Goal: Task Accomplishment & Management: Contribute content

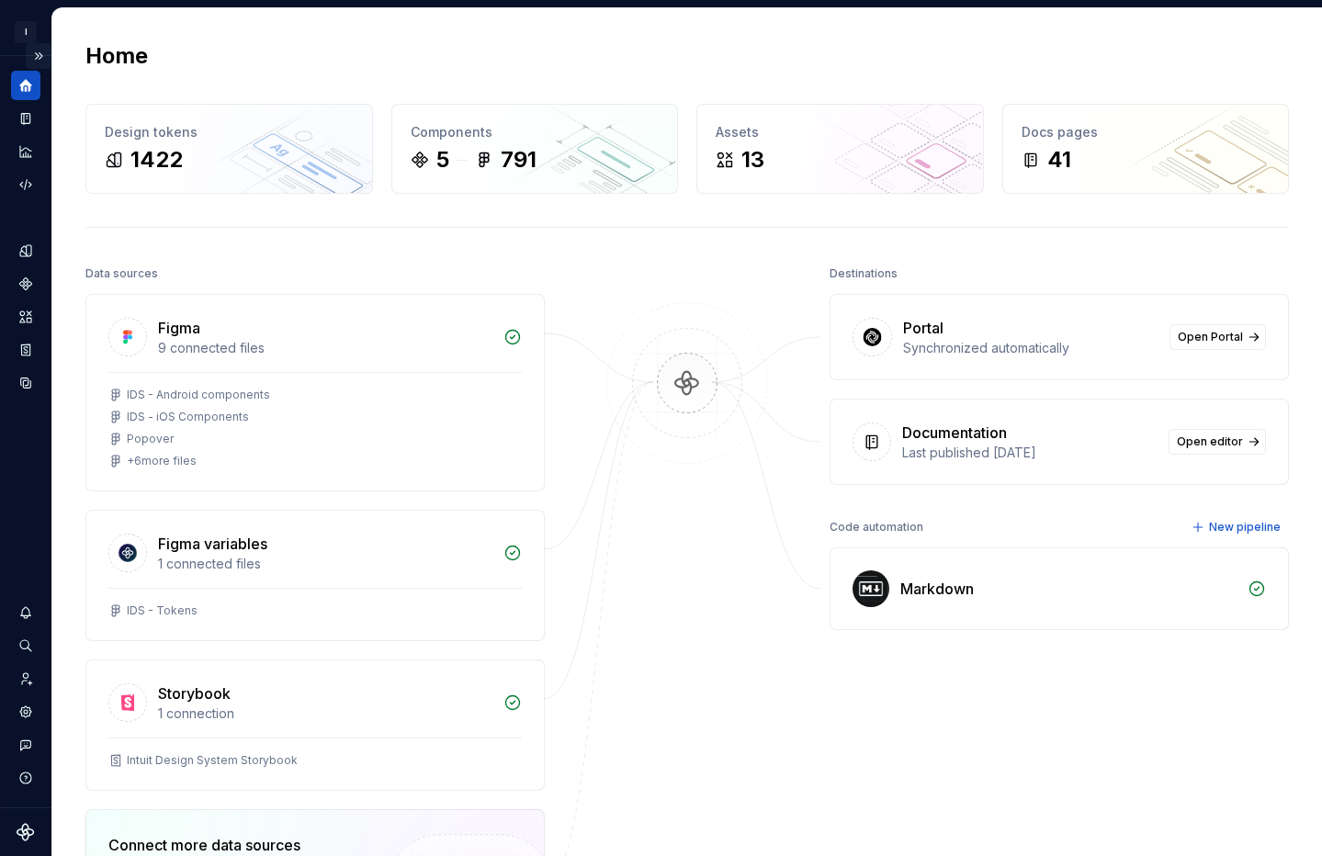
click at [43, 56] on button "Expand sidebar" at bounding box center [39, 56] width 26 height 26
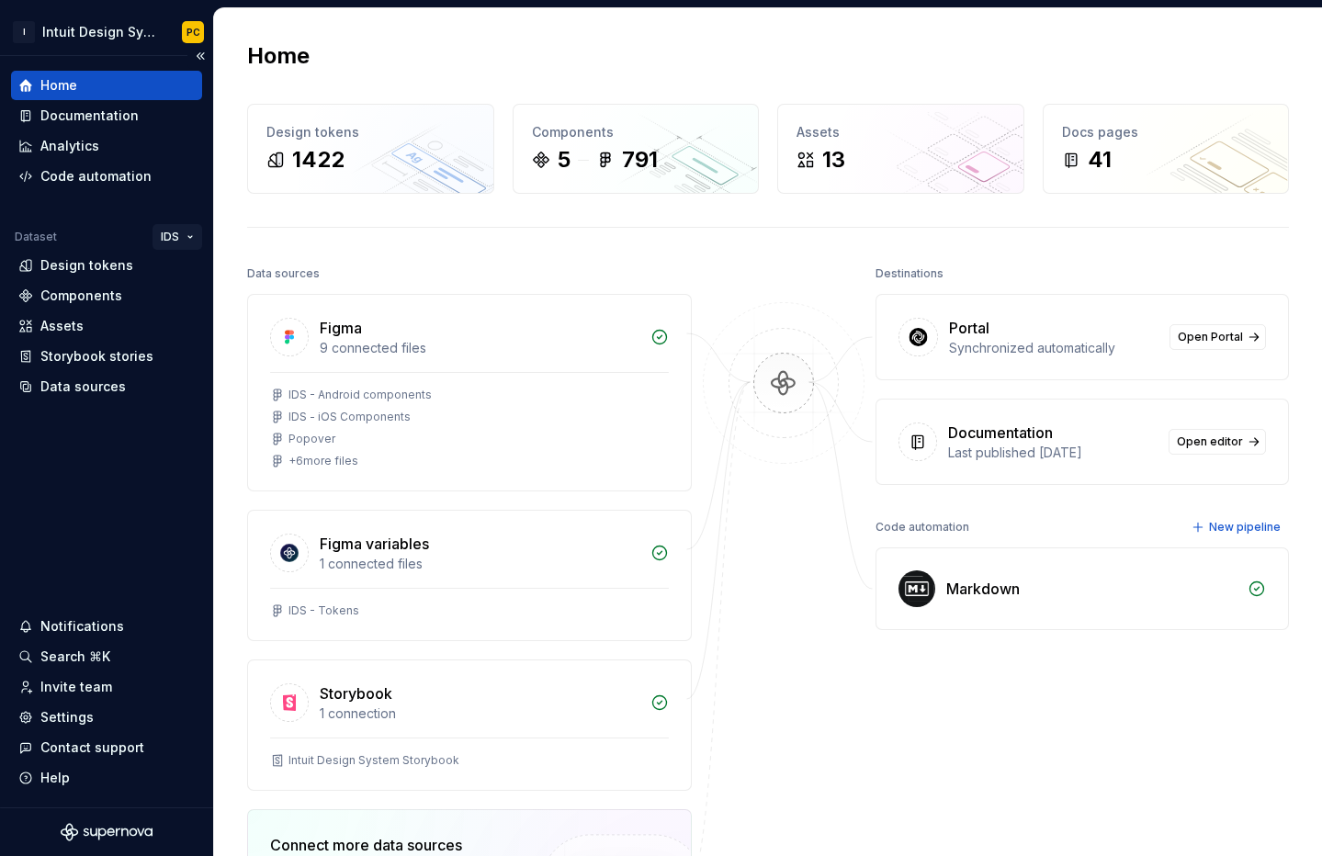
click at [187, 230] on html "I Intuit Design System PC Home Documentation Analytics Code automation Dataset …" at bounding box center [661, 428] width 1322 height 856
click at [201, 52] on button "Collapse sidebar" at bounding box center [200, 56] width 26 height 26
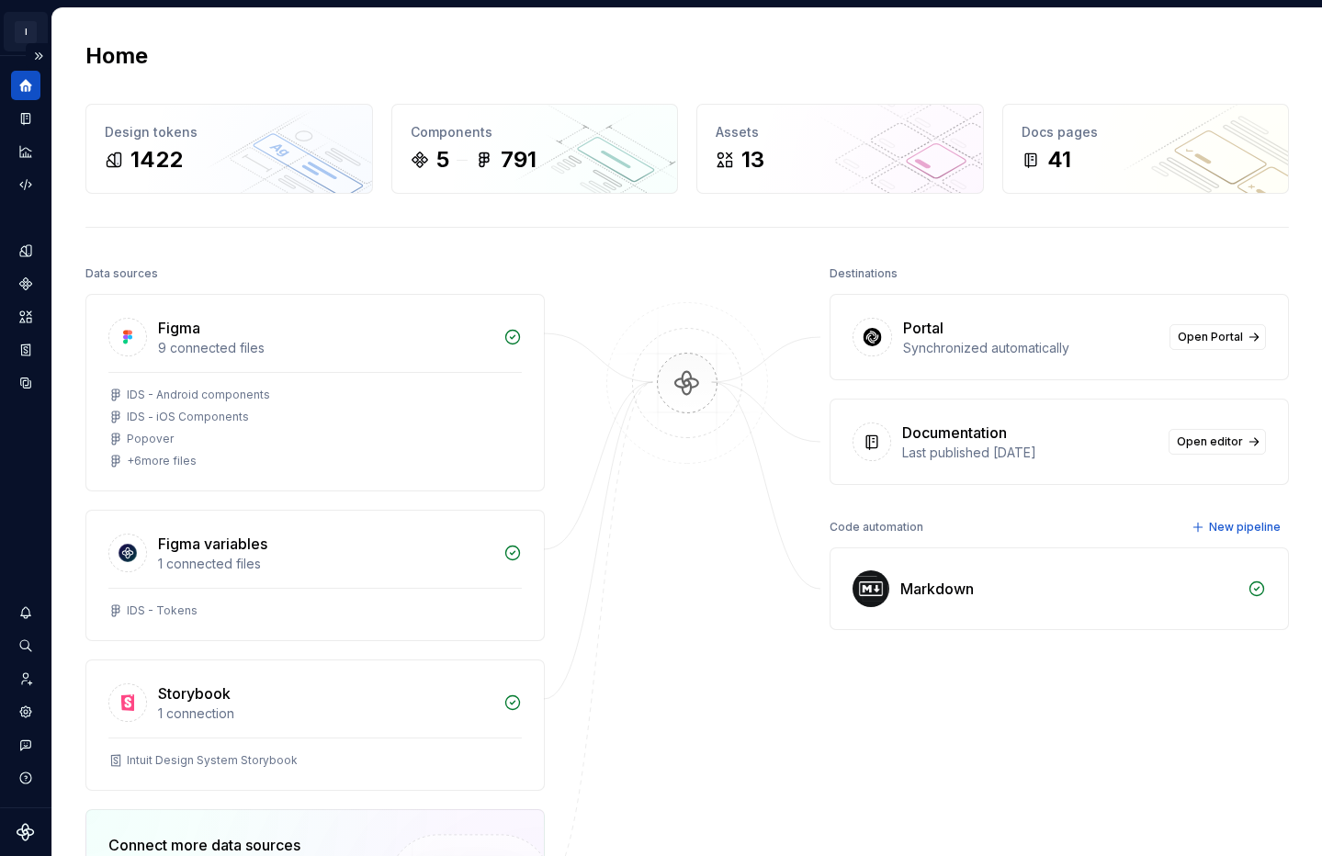
click at [36, 39] on html "I Intuit Design System PC Dataset IDS Home Design tokens 1422 Components 5 791 …" at bounding box center [661, 428] width 1322 height 856
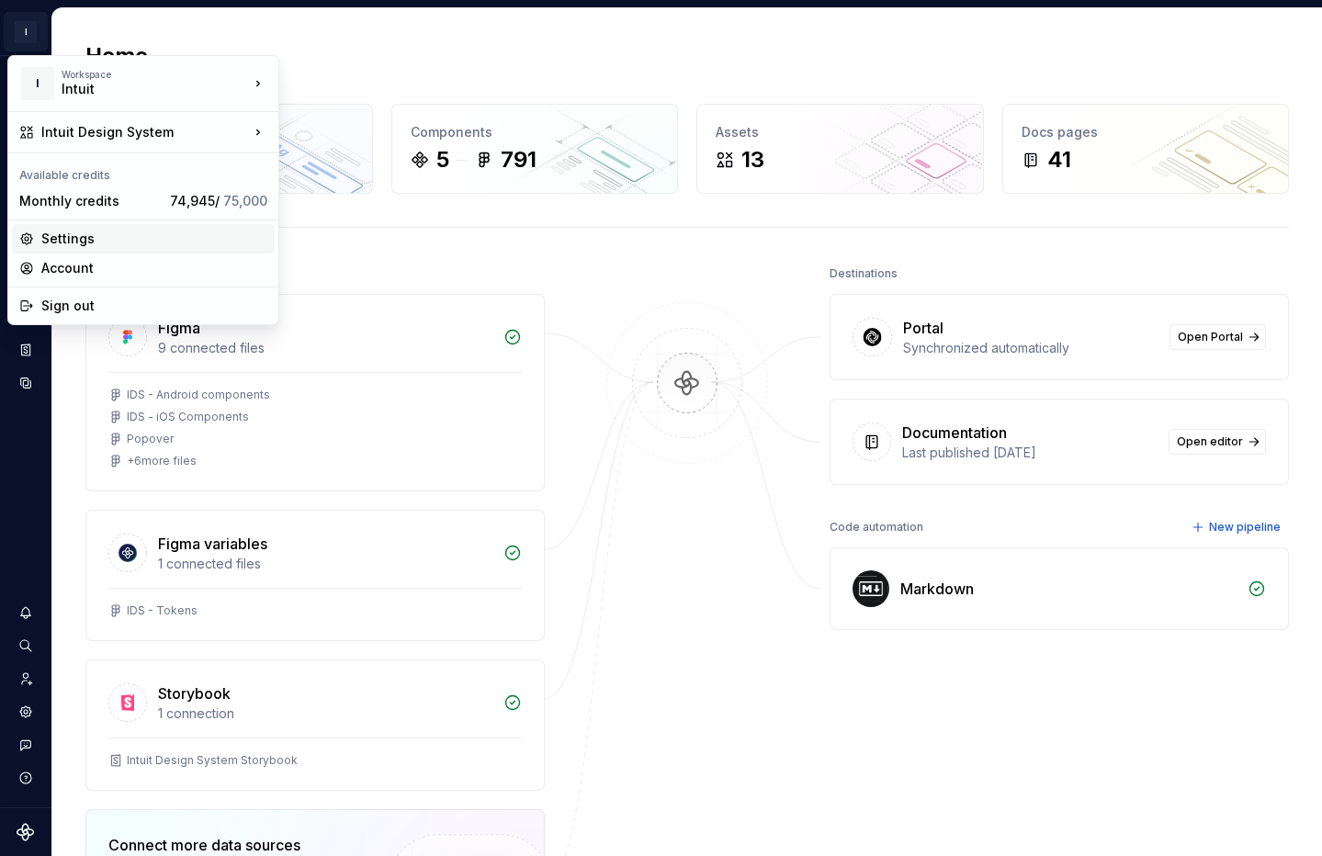
click at [100, 239] on div "Settings" at bounding box center [154, 239] width 226 height 18
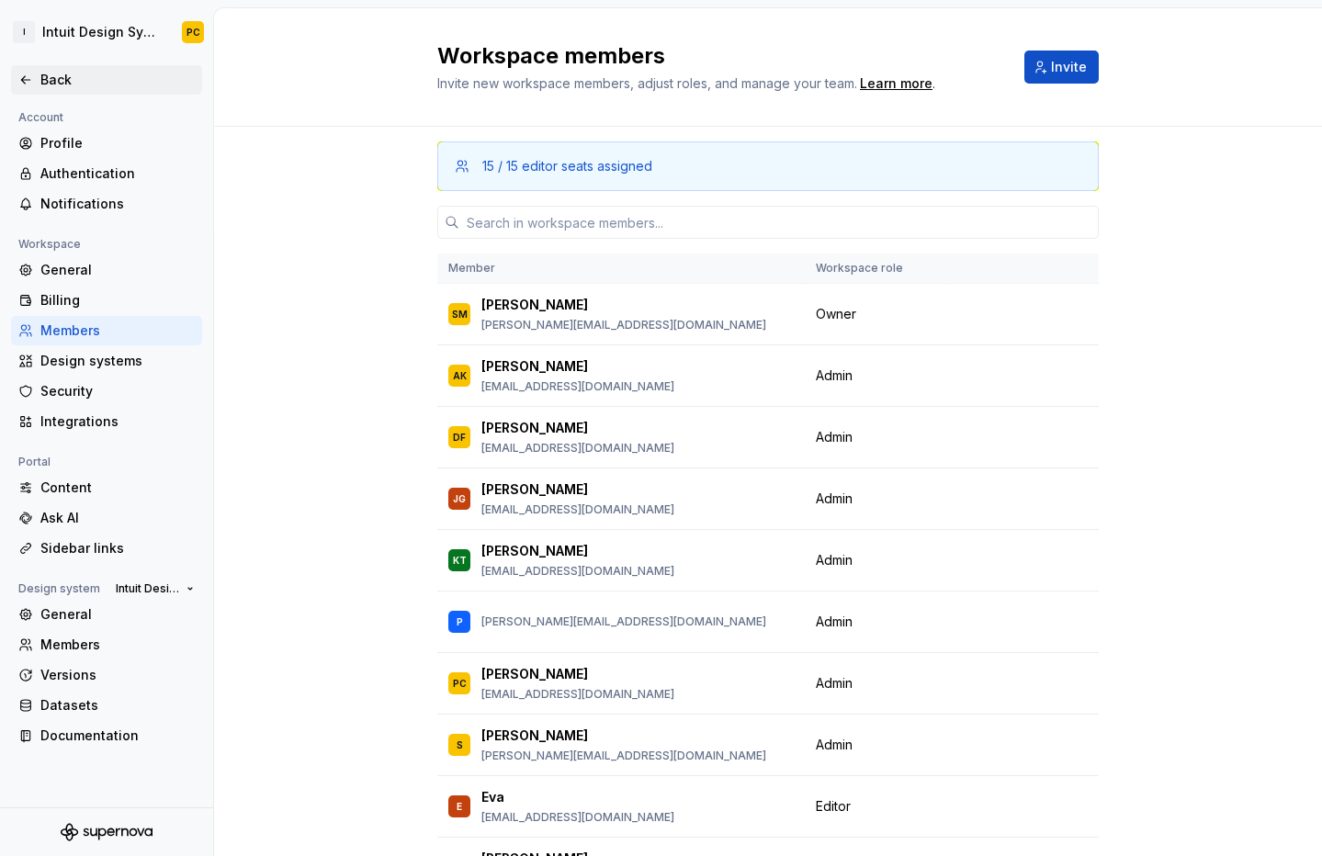
click at [71, 88] on div "Back" at bounding box center [117, 80] width 154 height 18
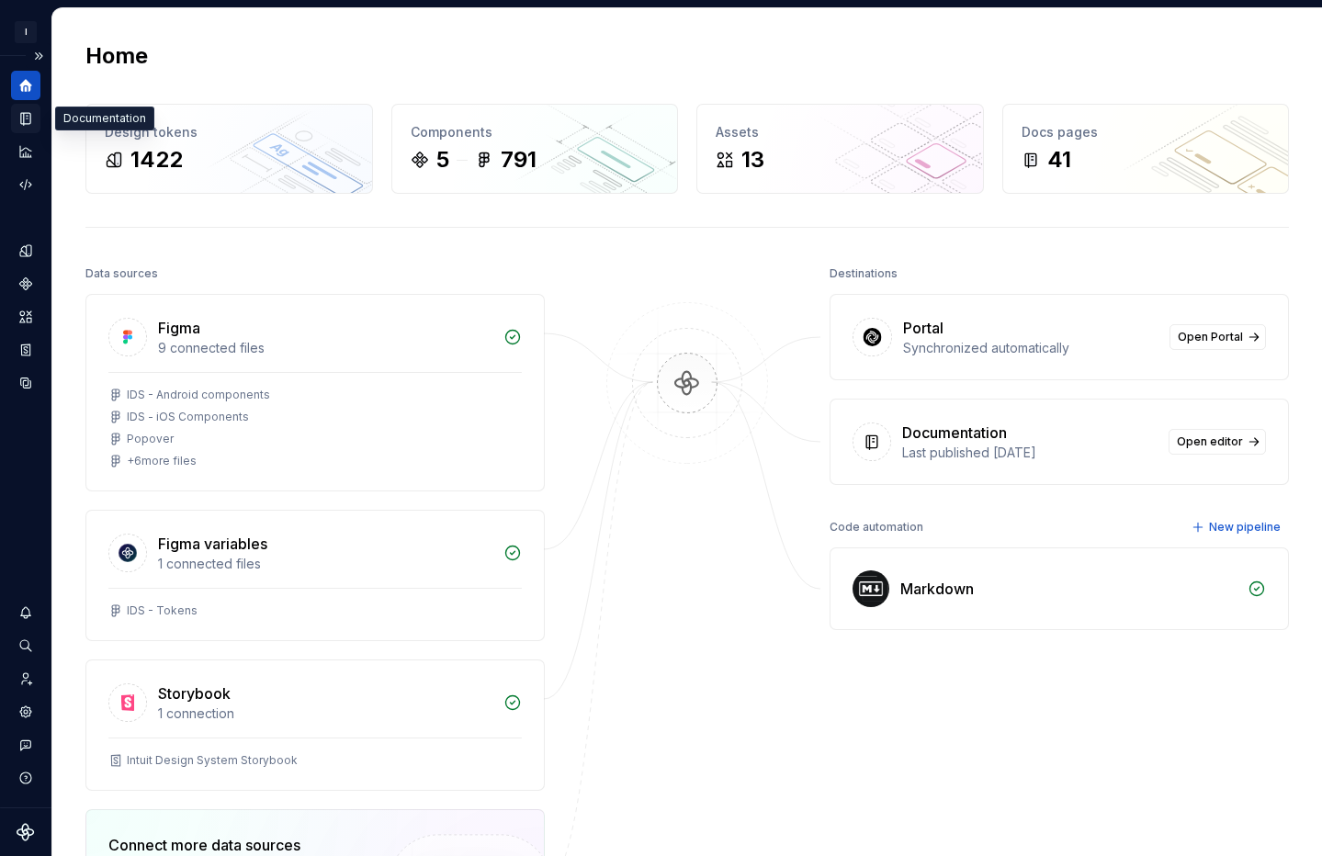
click at [29, 121] on icon "Documentation" at bounding box center [25, 119] width 9 height 12
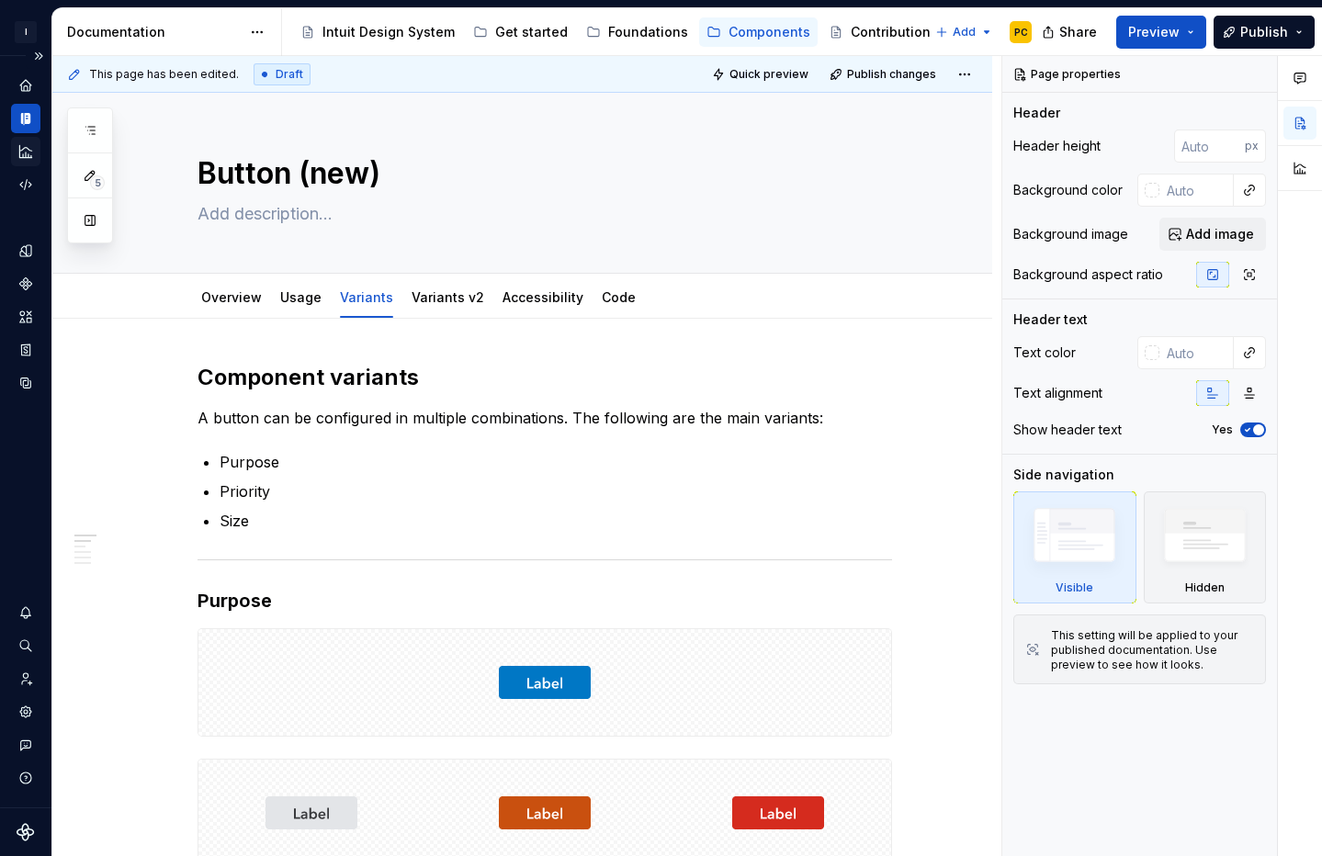
click at [27, 157] on icon "Analytics" at bounding box center [25, 151] width 12 height 12
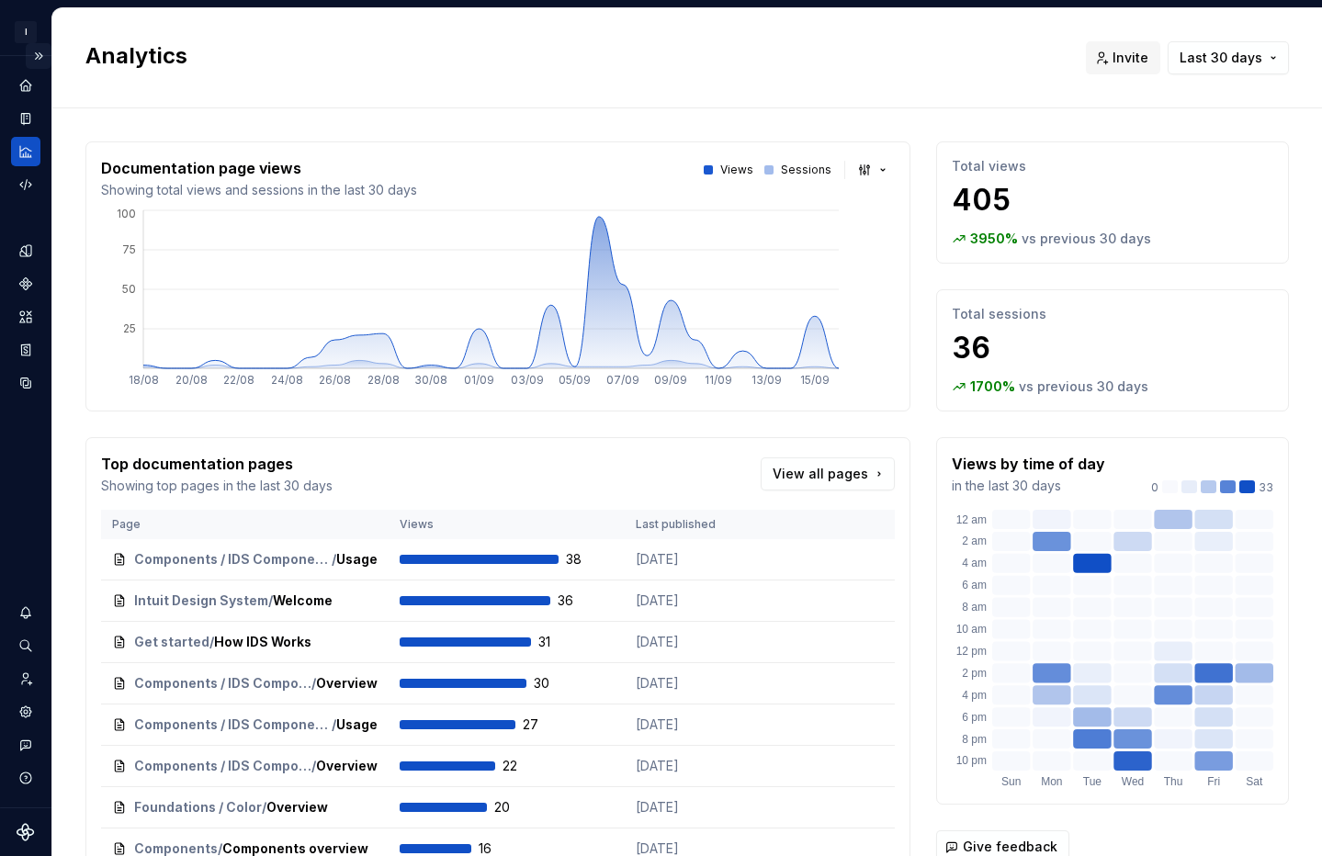
click at [39, 58] on button "Expand sidebar" at bounding box center [39, 56] width 26 height 26
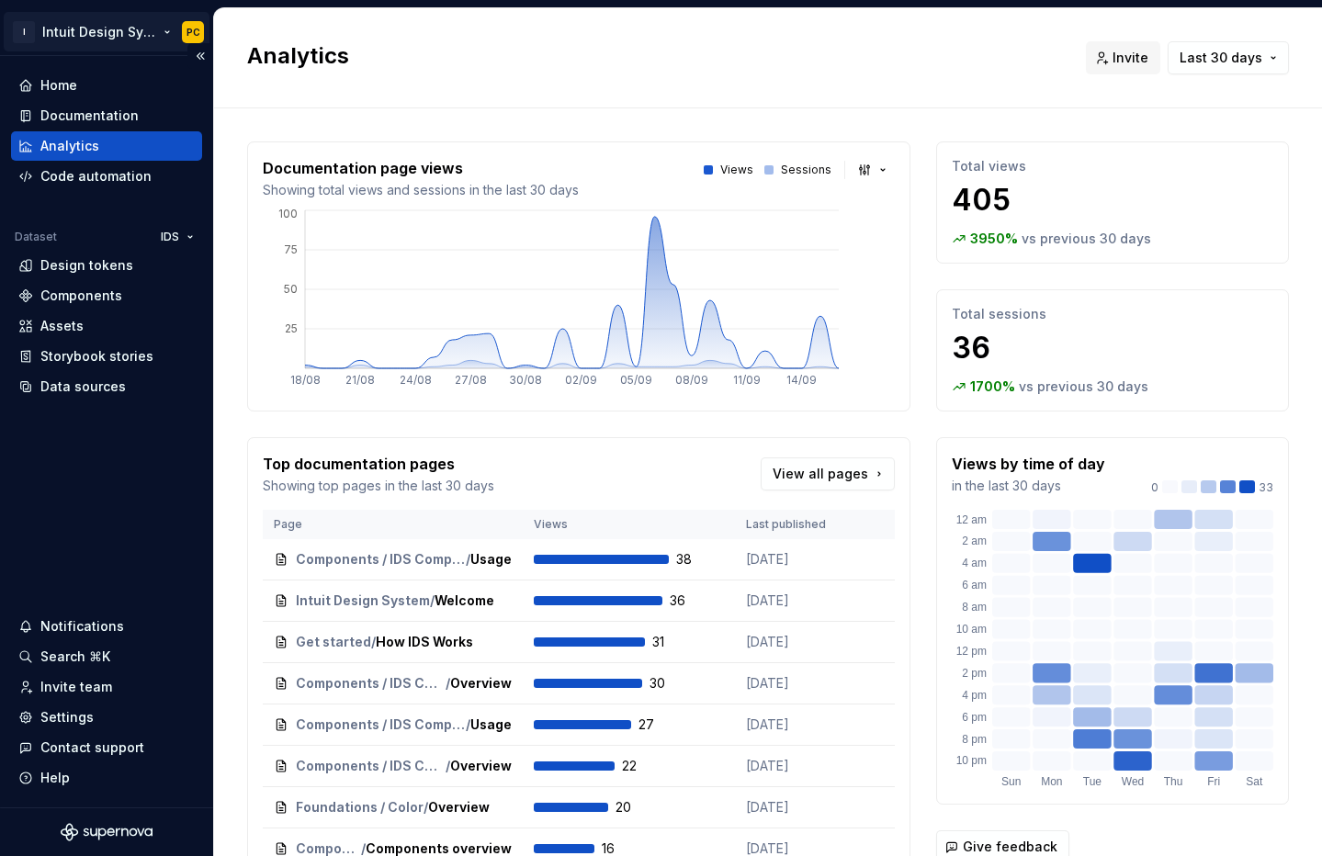
click at [167, 31] on html "I Intuit Design System PC Home Documentation Analytics Code automation Dataset …" at bounding box center [661, 428] width 1322 height 856
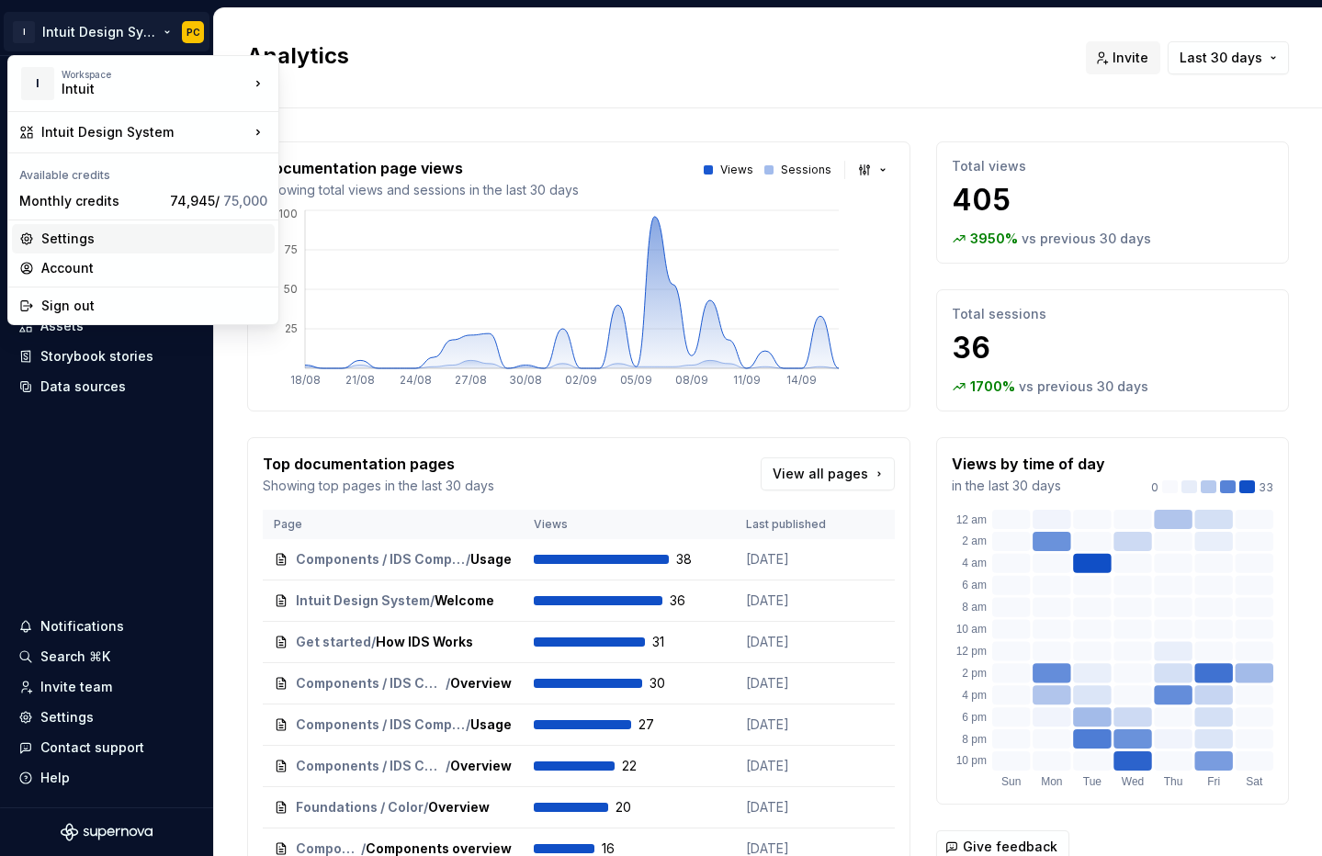
click at [103, 237] on div "Settings" at bounding box center [154, 239] width 226 height 18
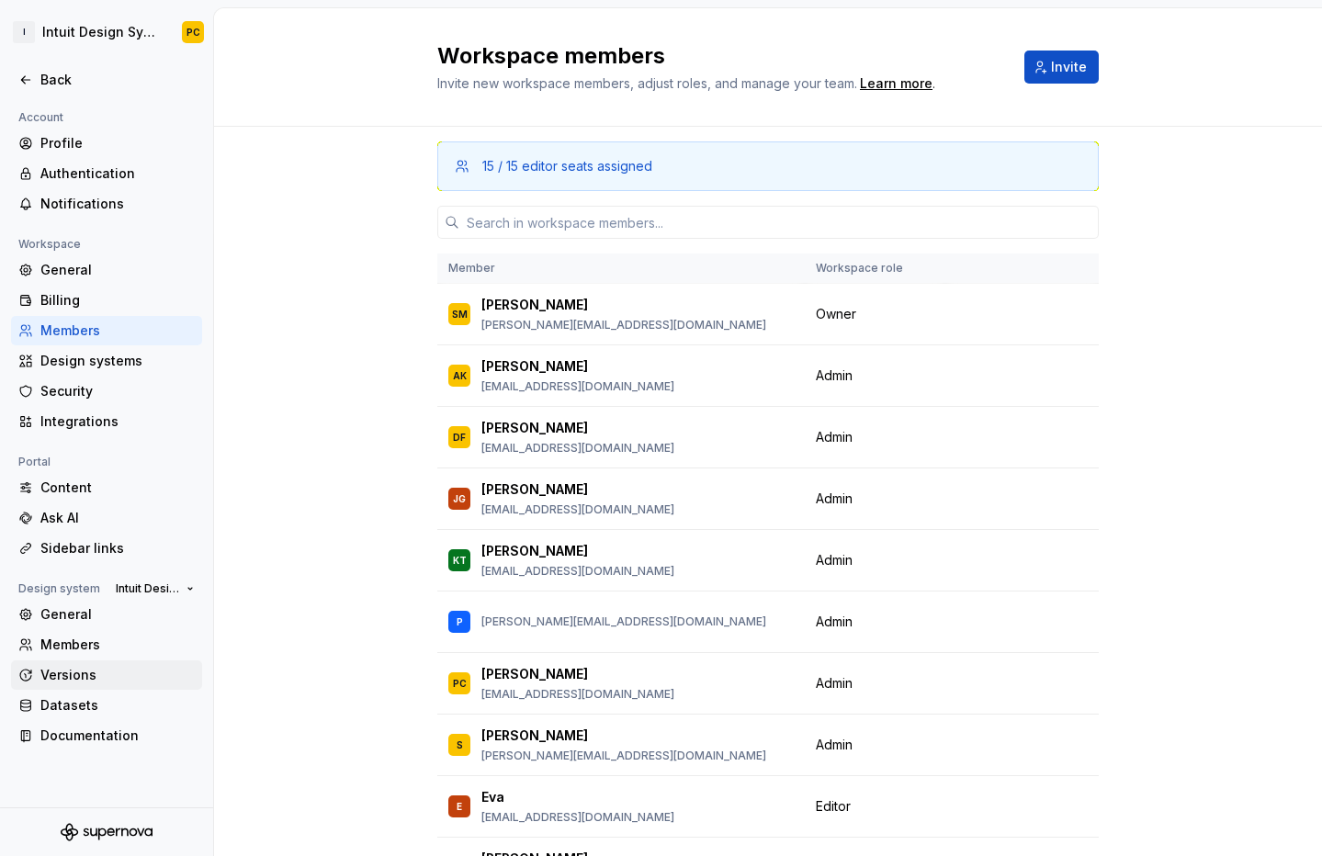
click at [93, 670] on div "Versions" at bounding box center [117, 675] width 154 height 18
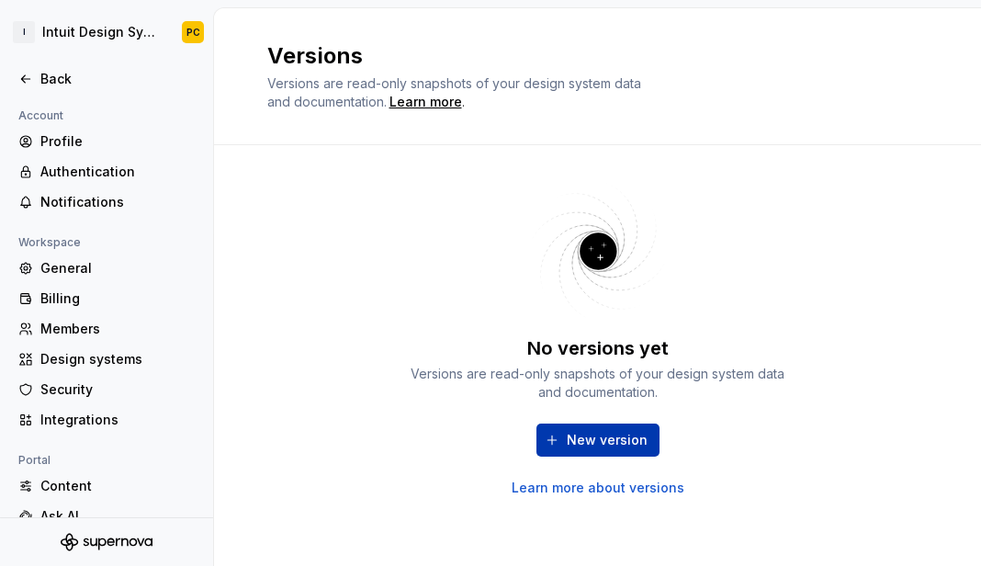
click at [604, 437] on span "New version" at bounding box center [607, 440] width 81 height 18
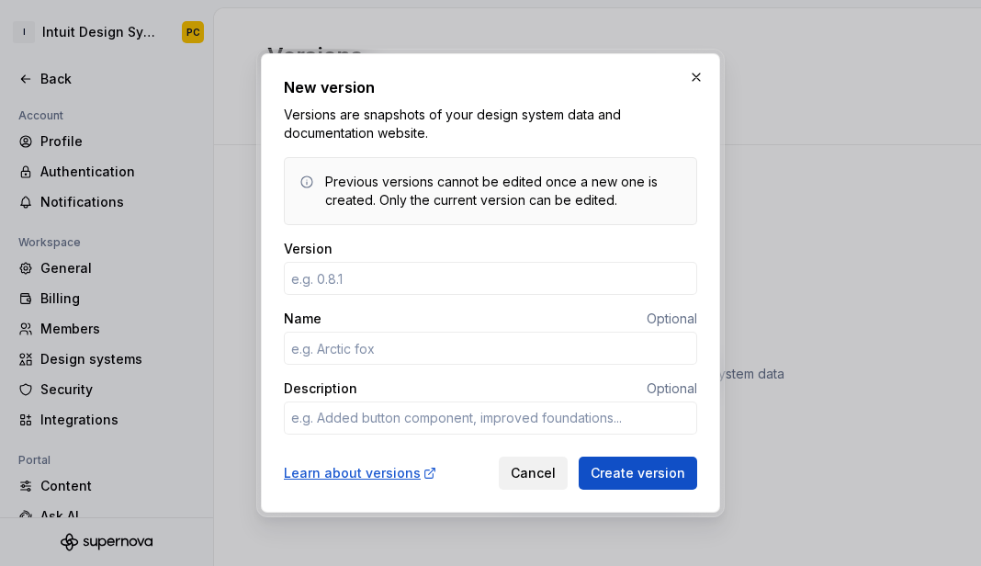
click at [536, 467] on span "Cancel" at bounding box center [533, 473] width 45 height 18
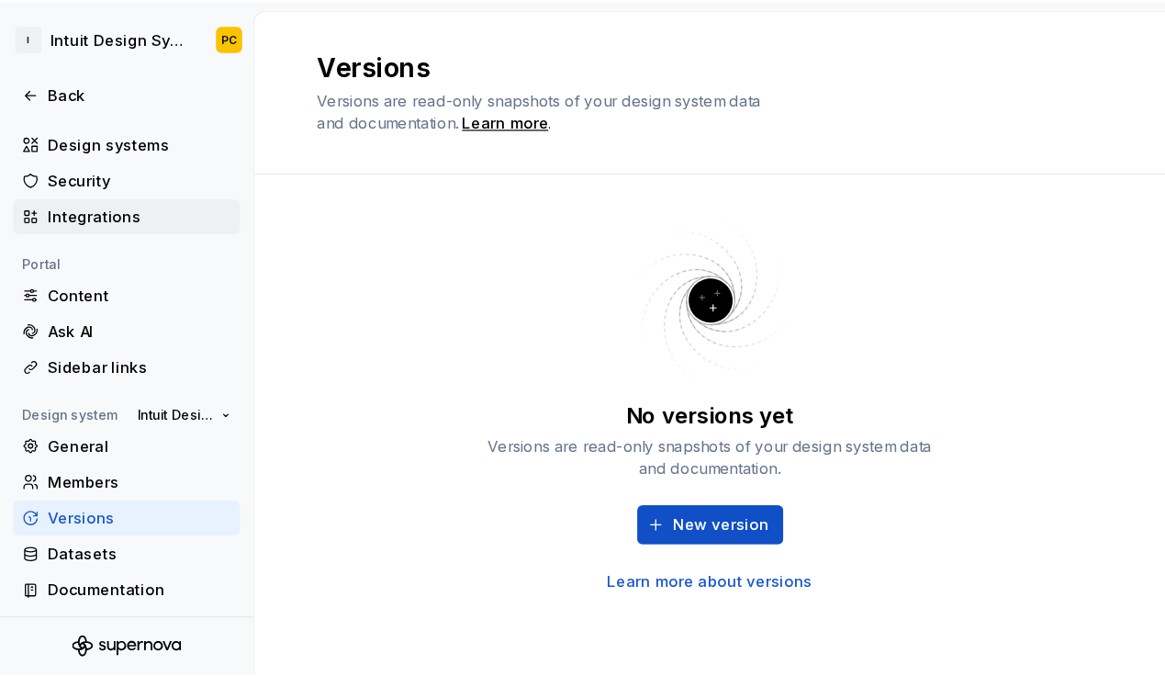
scroll to position [242, 0]
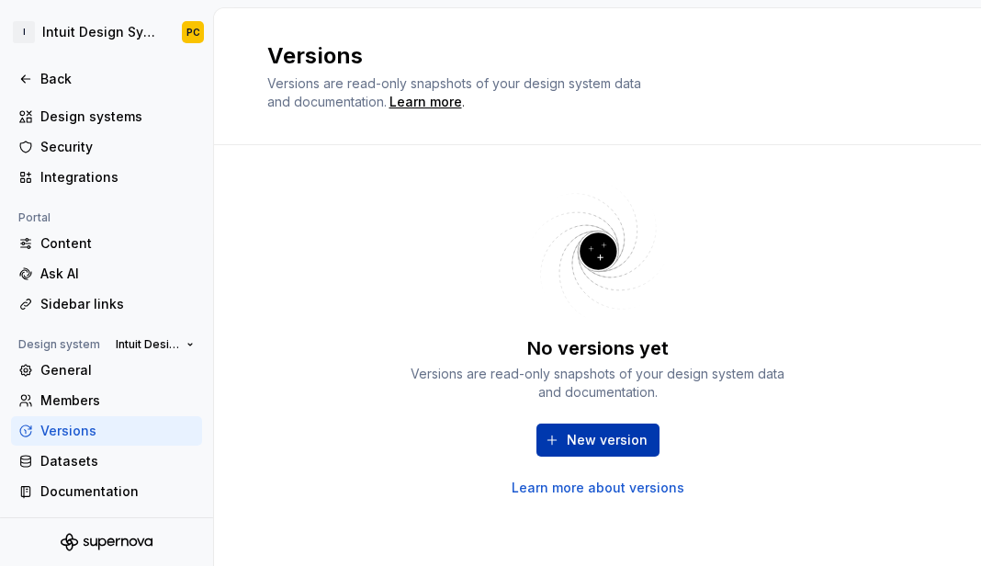
click at [636, 442] on span "New version" at bounding box center [607, 440] width 81 height 18
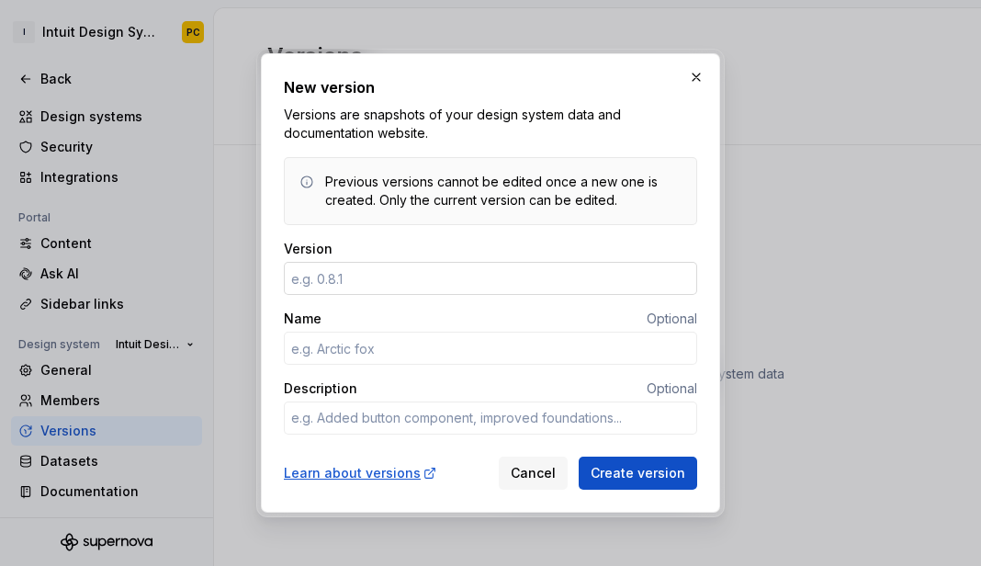
click at [319, 282] on input "Version" at bounding box center [490, 278] width 413 height 33
type textarea "*"
type input "1.0.1"
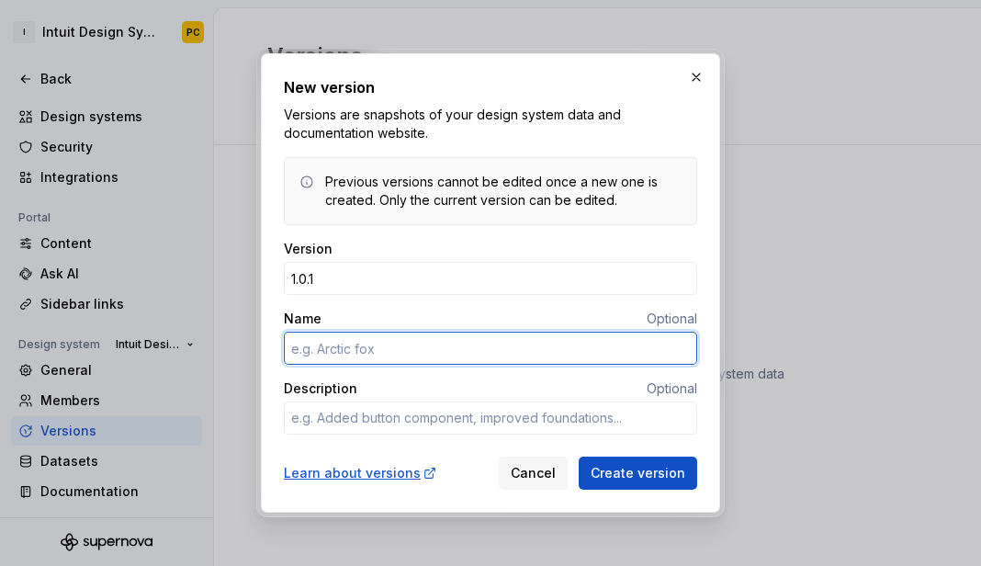
click at [306, 351] on input "Name" at bounding box center [490, 348] width 413 height 33
type textarea "*"
type input "Add"
type textarea "*"
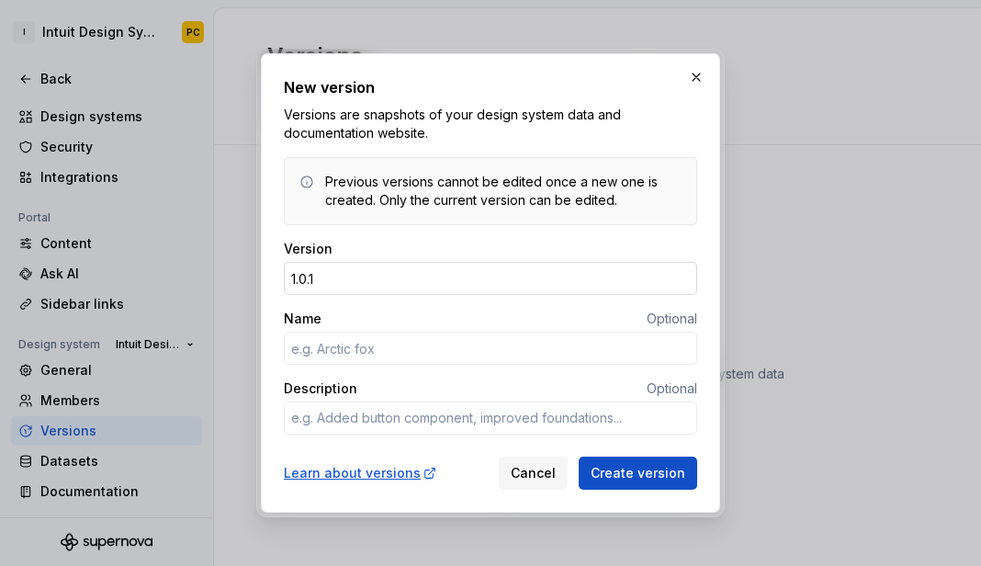
type textarea "*"
click at [332, 285] on input "1.0.1" at bounding box center [490, 278] width 413 height 33
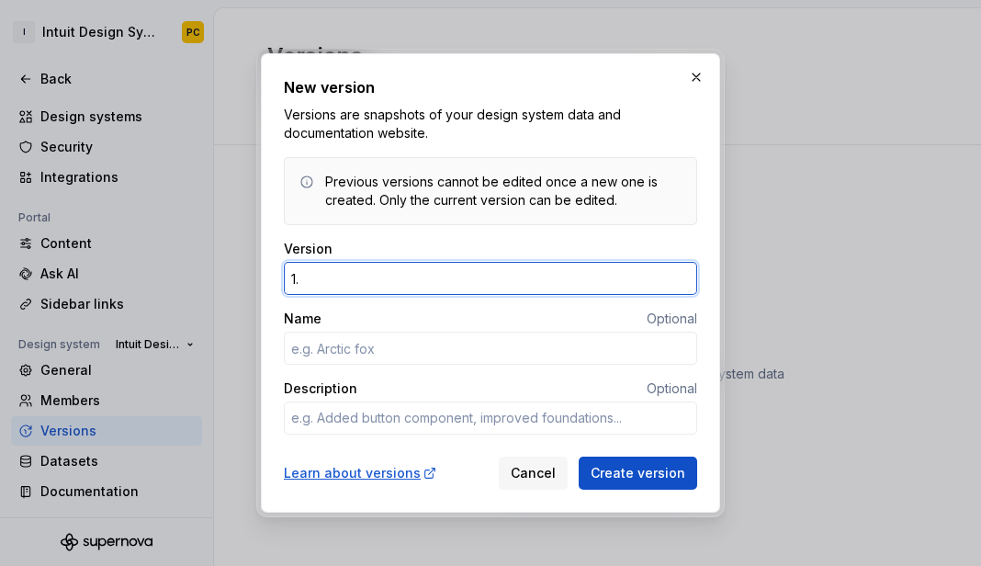
type input "1"
type textarea "*"
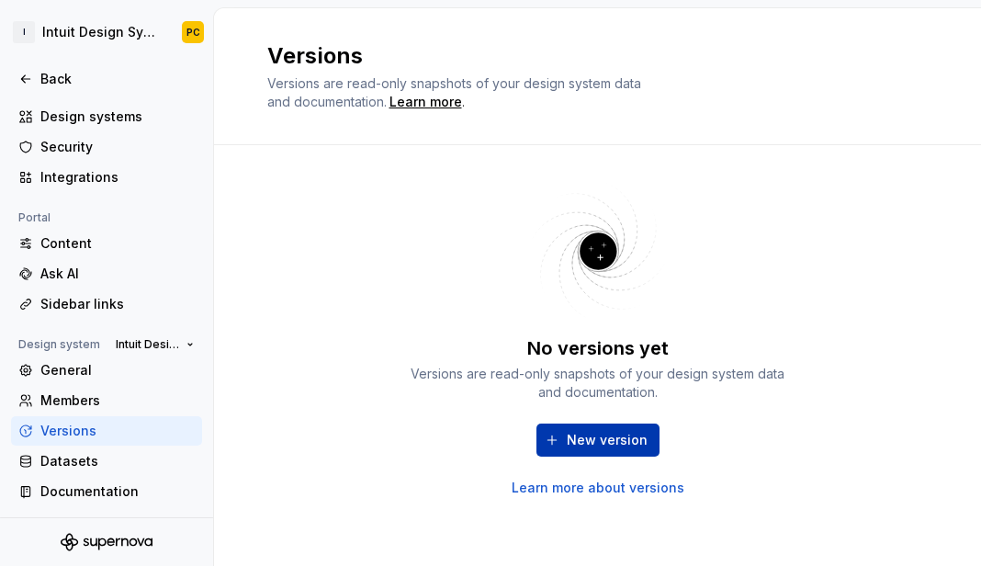
click at [634, 440] on span "New version" at bounding box center [607, 440] width 81 height 18
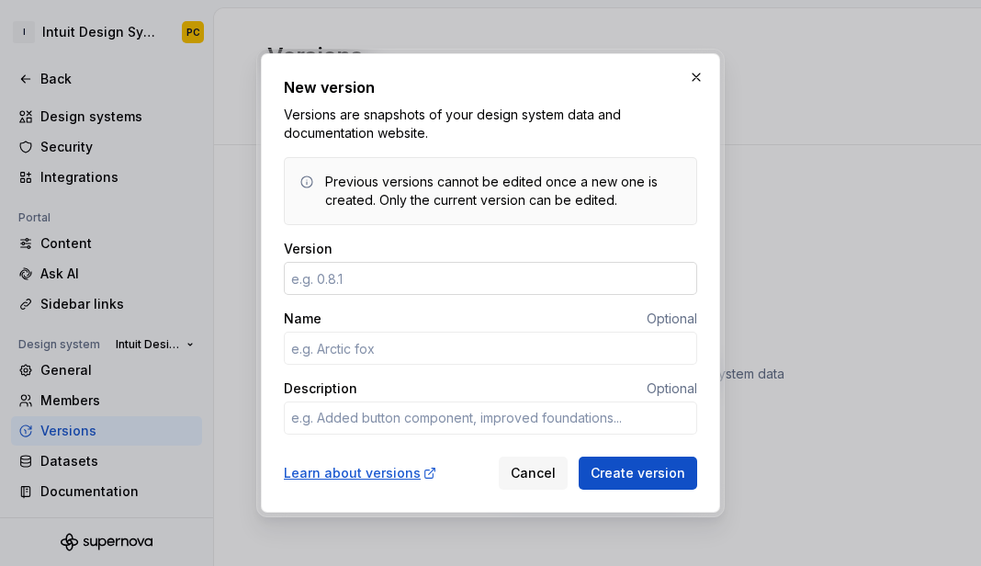
click at [451, 276] on input "Version" at bounding box center [490, 278] width 413 height 33
type textarea "*"
type input "1.0.1"
click at [411, 348] on input "Name" at bounding box center [490, 348] width 413 height 33
click at [335, 276] on input "1.0.1" at bounding box center [490, 278] width 413 height 33
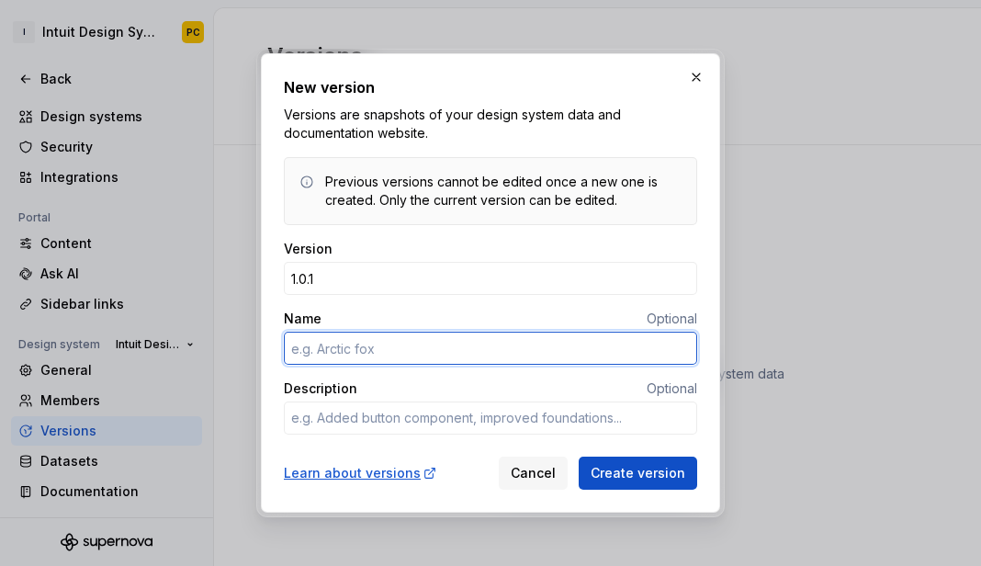
click at [318, 358] on input "Name" at bounding box center [490, 348] width 413 height 33
type textarea "*"
type input "Add Popover"
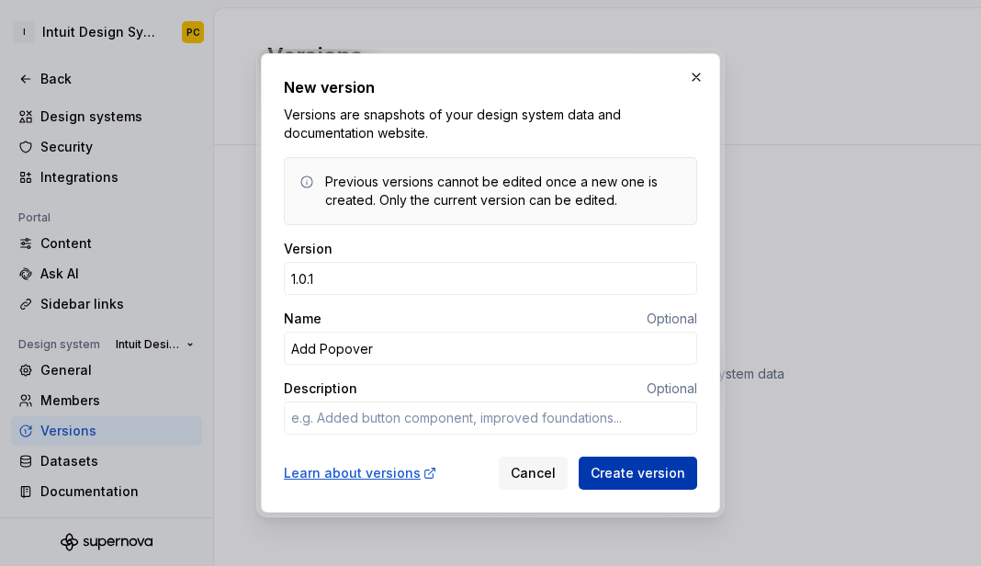
click at [624, 475] on span "Create version" at bounding box center [638, 473] width 95 height 18
click at [363, 280] on input "1.0.1" at bounding box center [490, 278] width 413 height 33
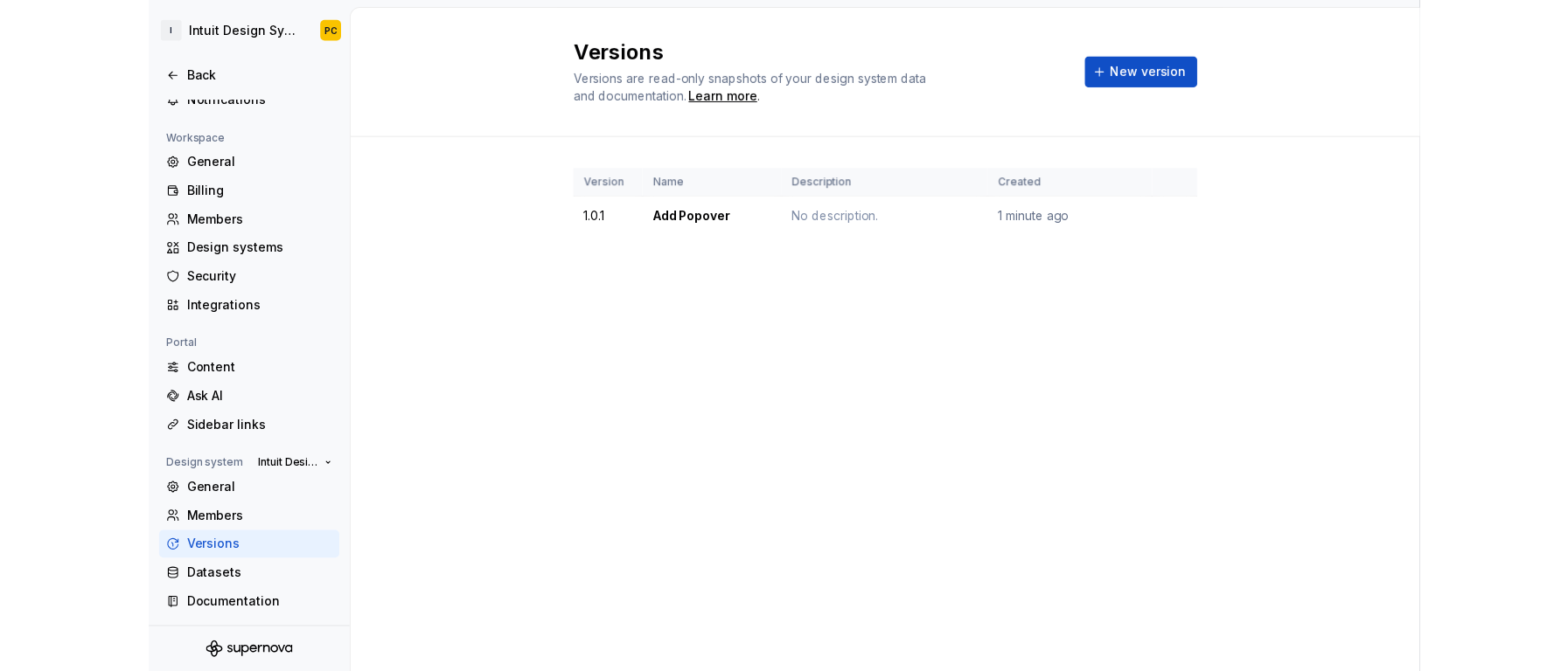
scroll to position [99, 0]
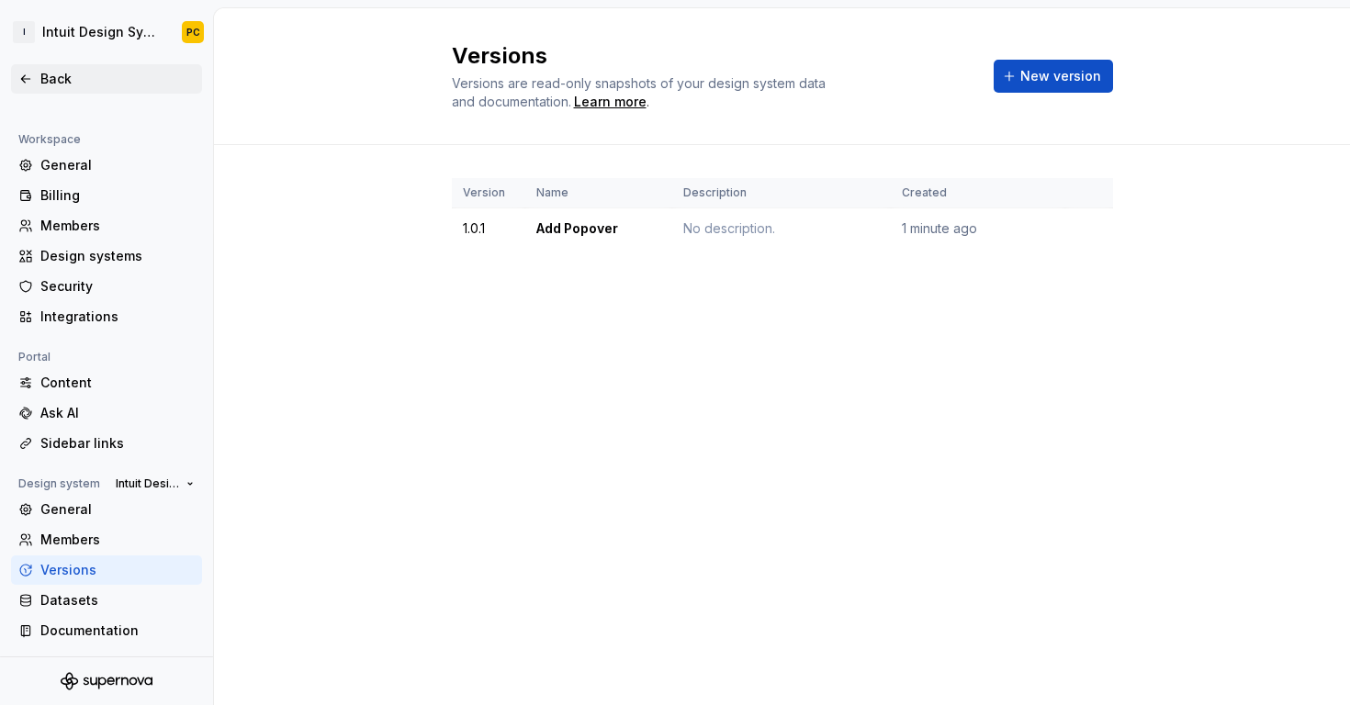
click at [33, 76] on div "Back" at bounding box center [106, 79] width 176 height 18
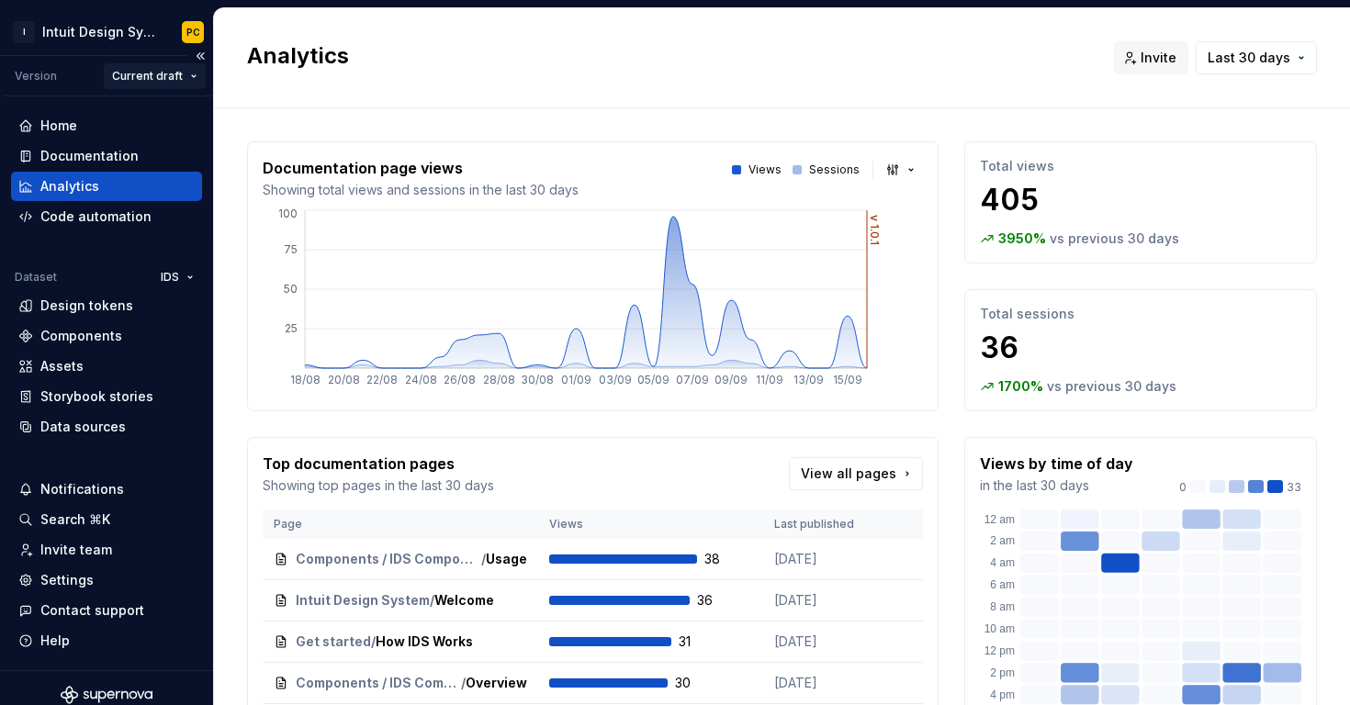
click at [163, 84] on html "I Intuit Design System PC Version Current draft Home Documentation Analytics Co…" at bounding box center [675, 352] width 1350 height 705
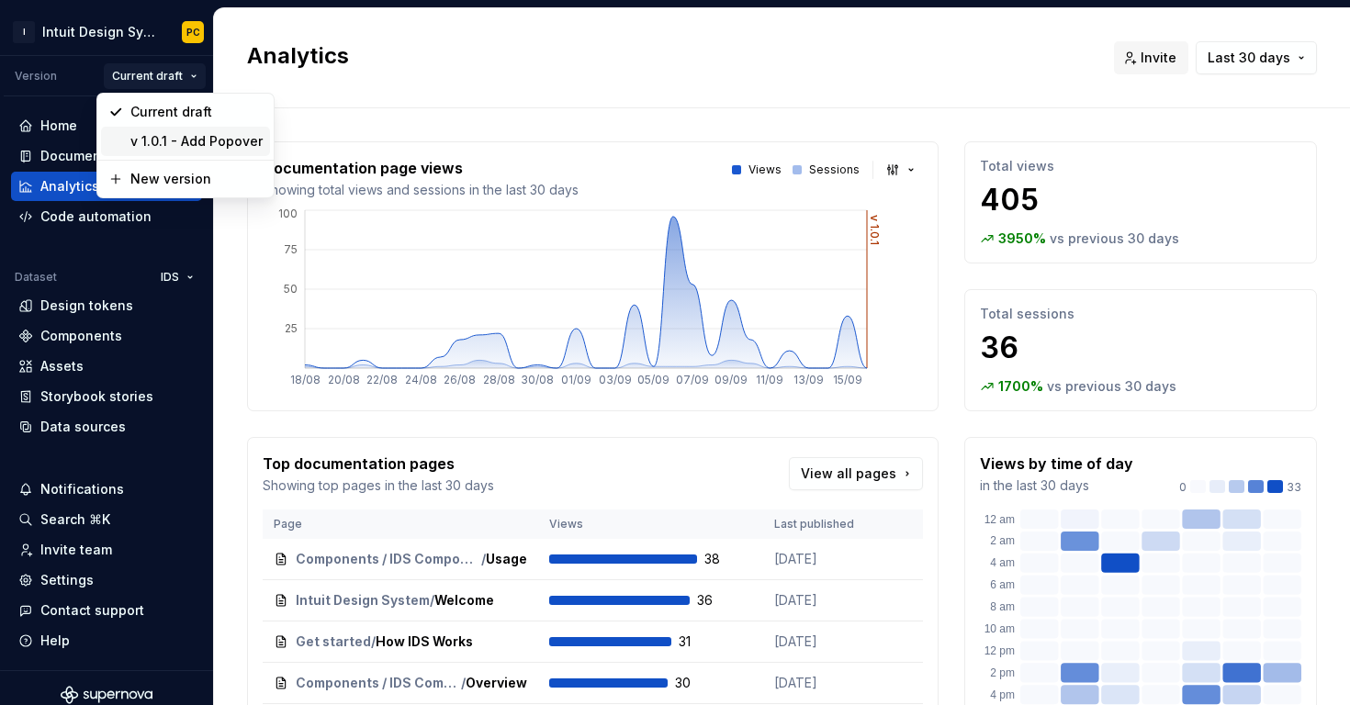
click at [173, 140] on div "v 1.0.1 - Add Popover" at bounding box center [196, 141] width 132 height 18
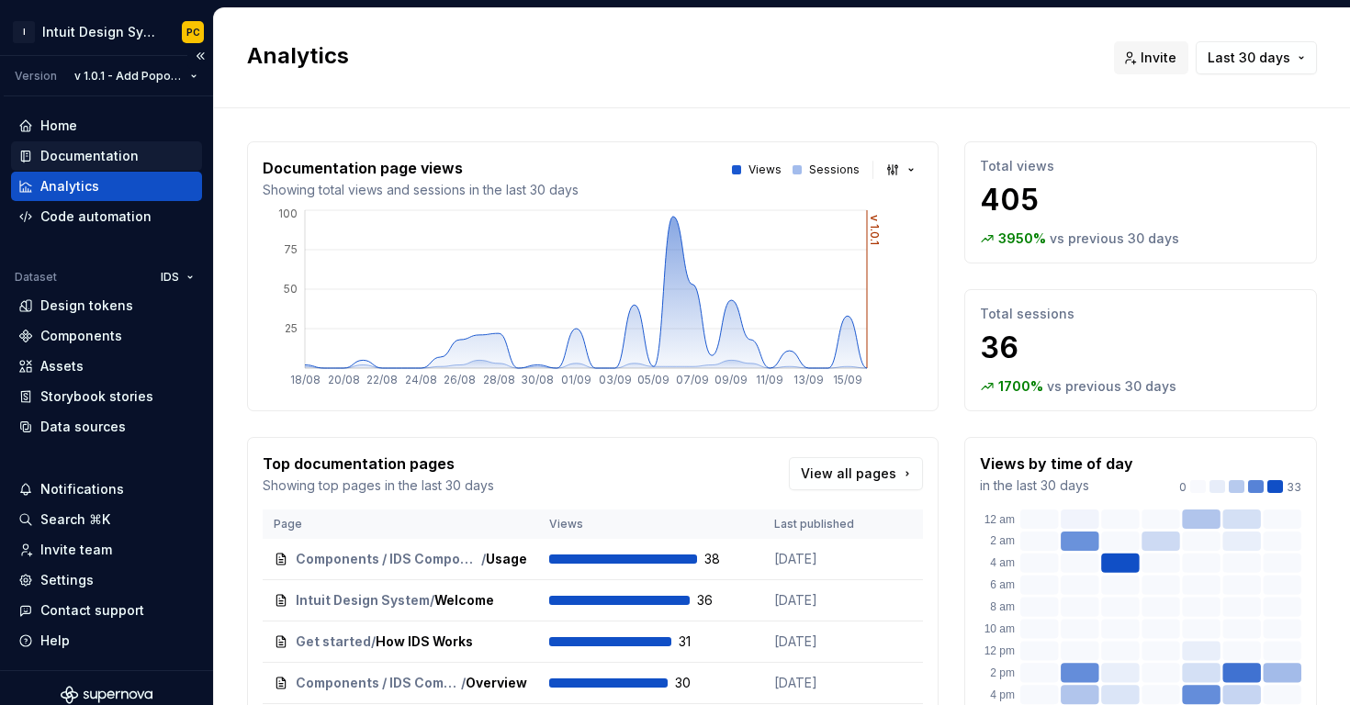
click at [95, 158] on div "Documentation" at bounding box center [89, 156] width 98 height 18
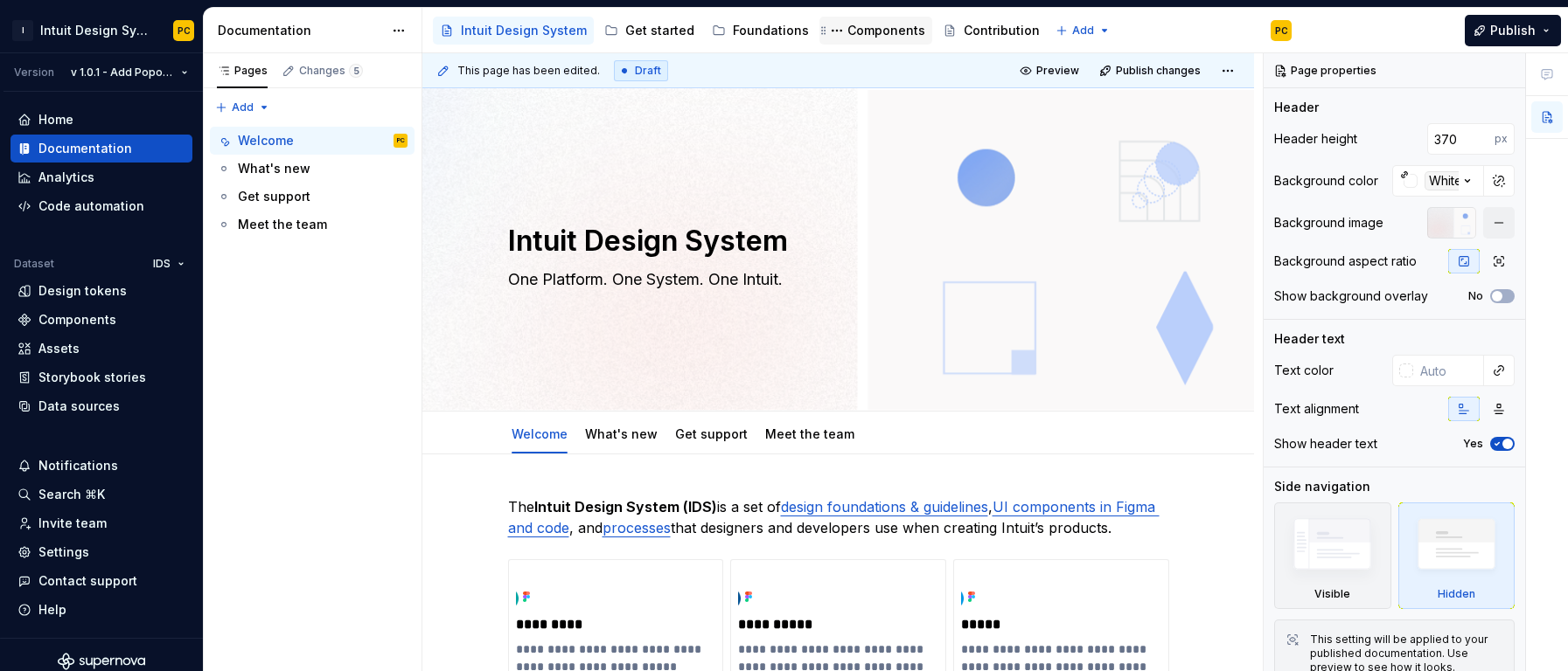
click at [866, 22] on div "Components" at bounding box center [886, 30] width 78 height 17
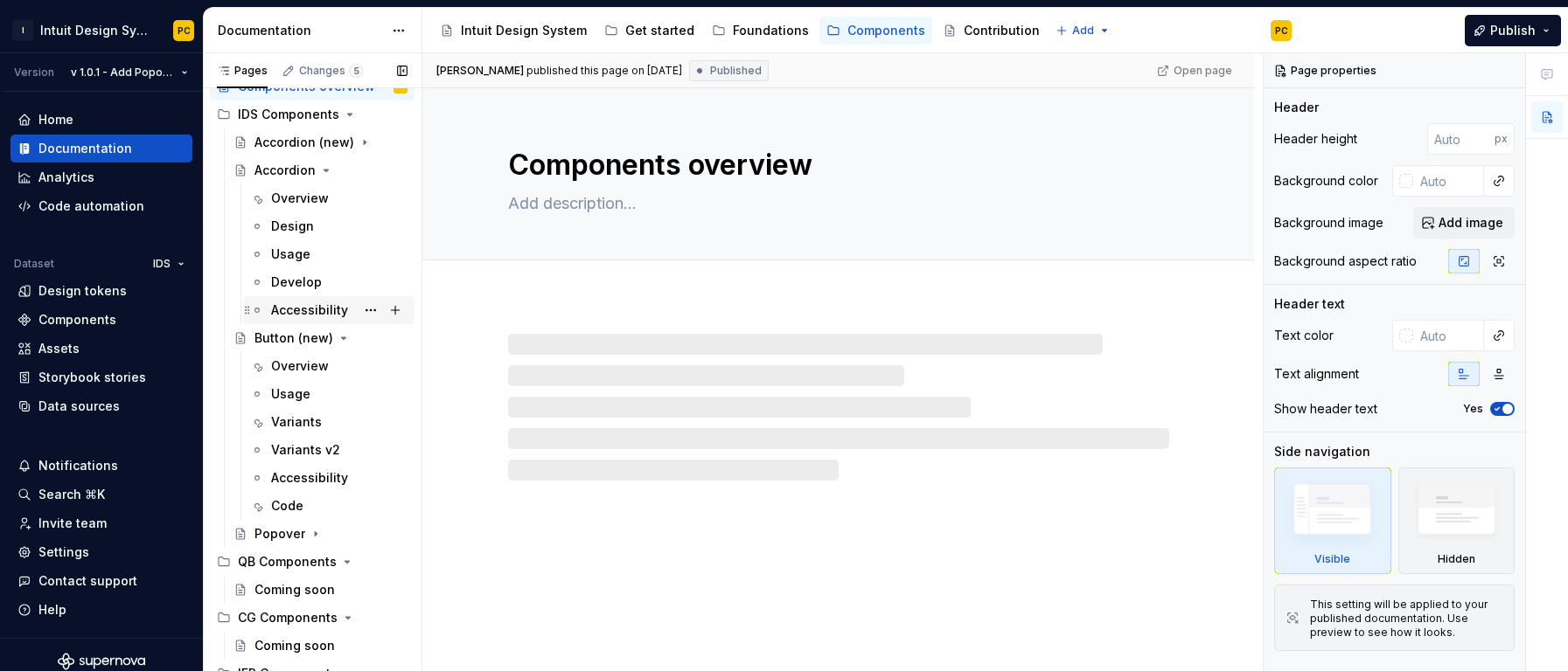
scroll to position [94, 0]
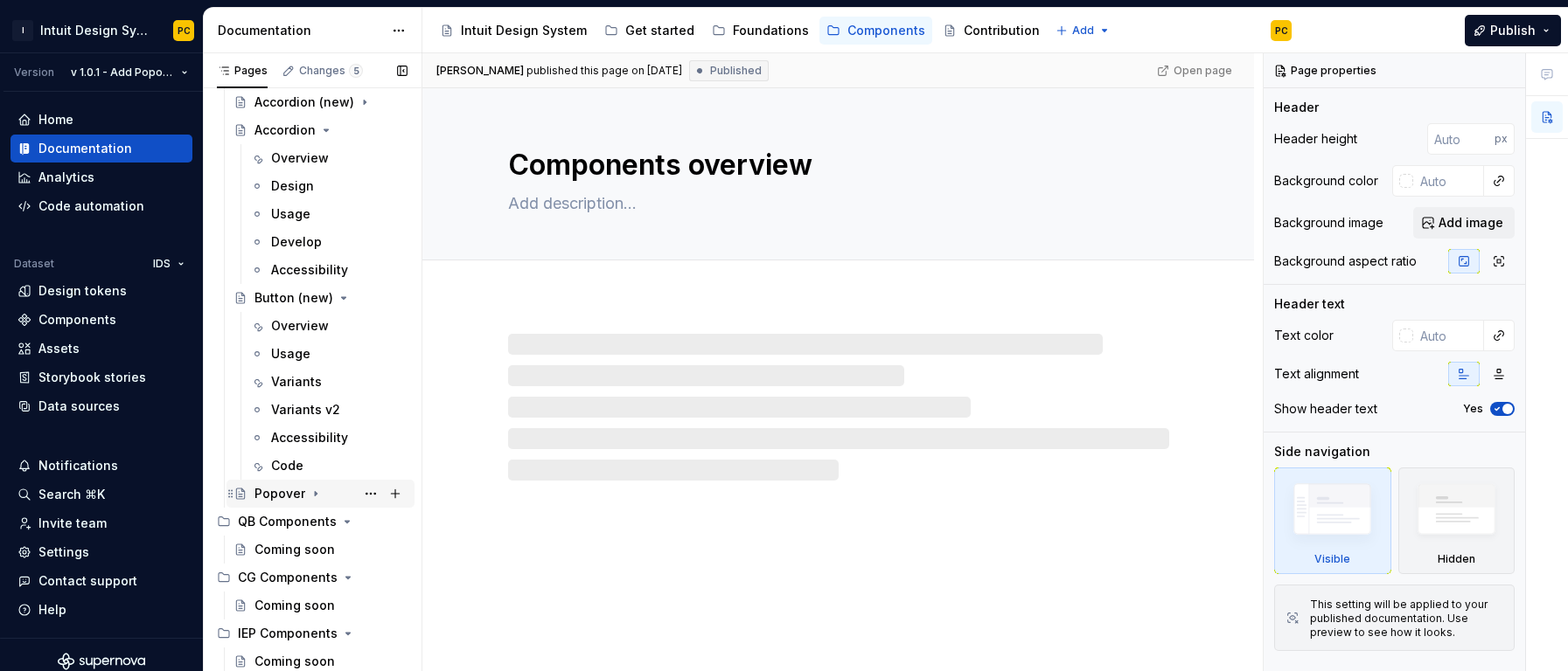
click at [285, 491] on div "Popover" at bounding box center [279, 494] width 50 height 17
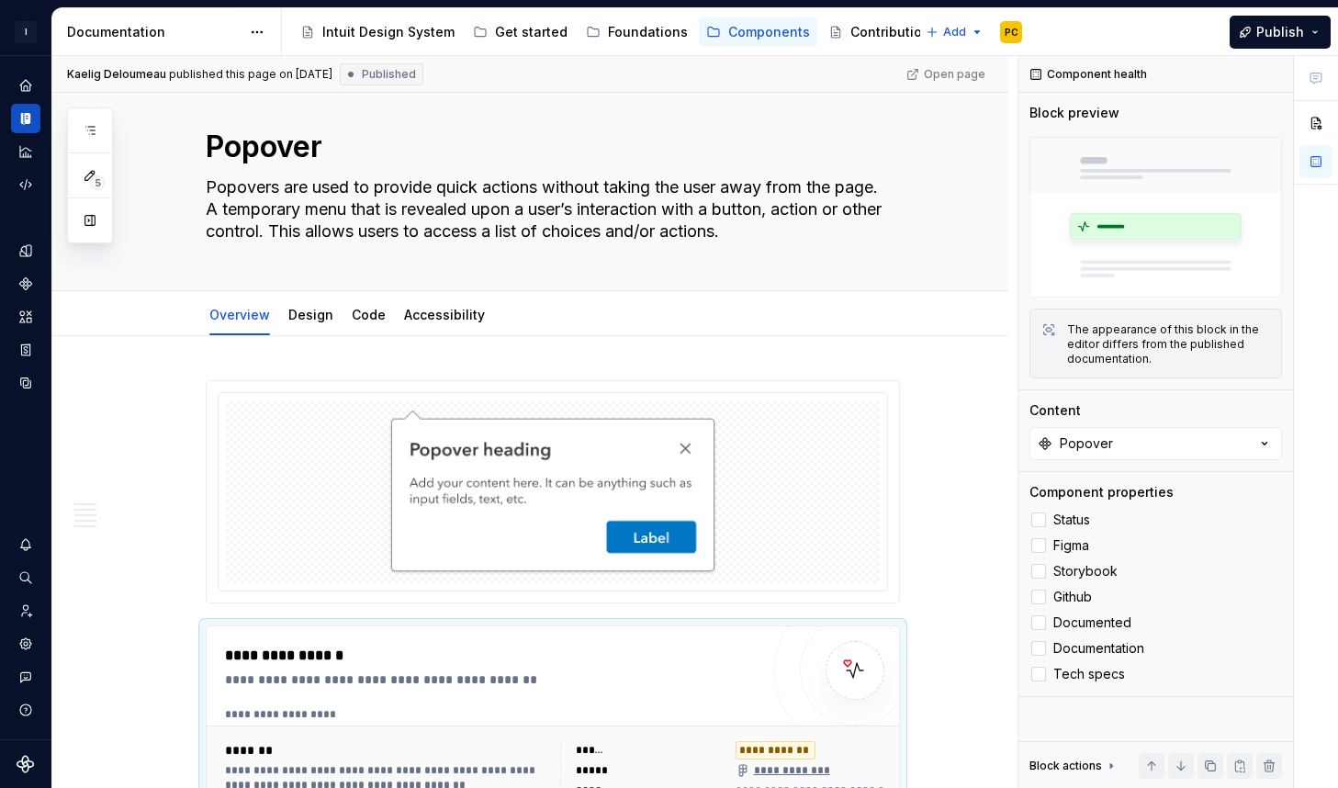
scroll to position [27, 0]
click at [589, 208] on textarea "Popovers are used to provide quick actions without taking the user away from th…" at bounding box center [549, 209] width 694 height 73
click at [540, 316] on span "Add tab" at bounding box center [547, 315] width 43 height 15
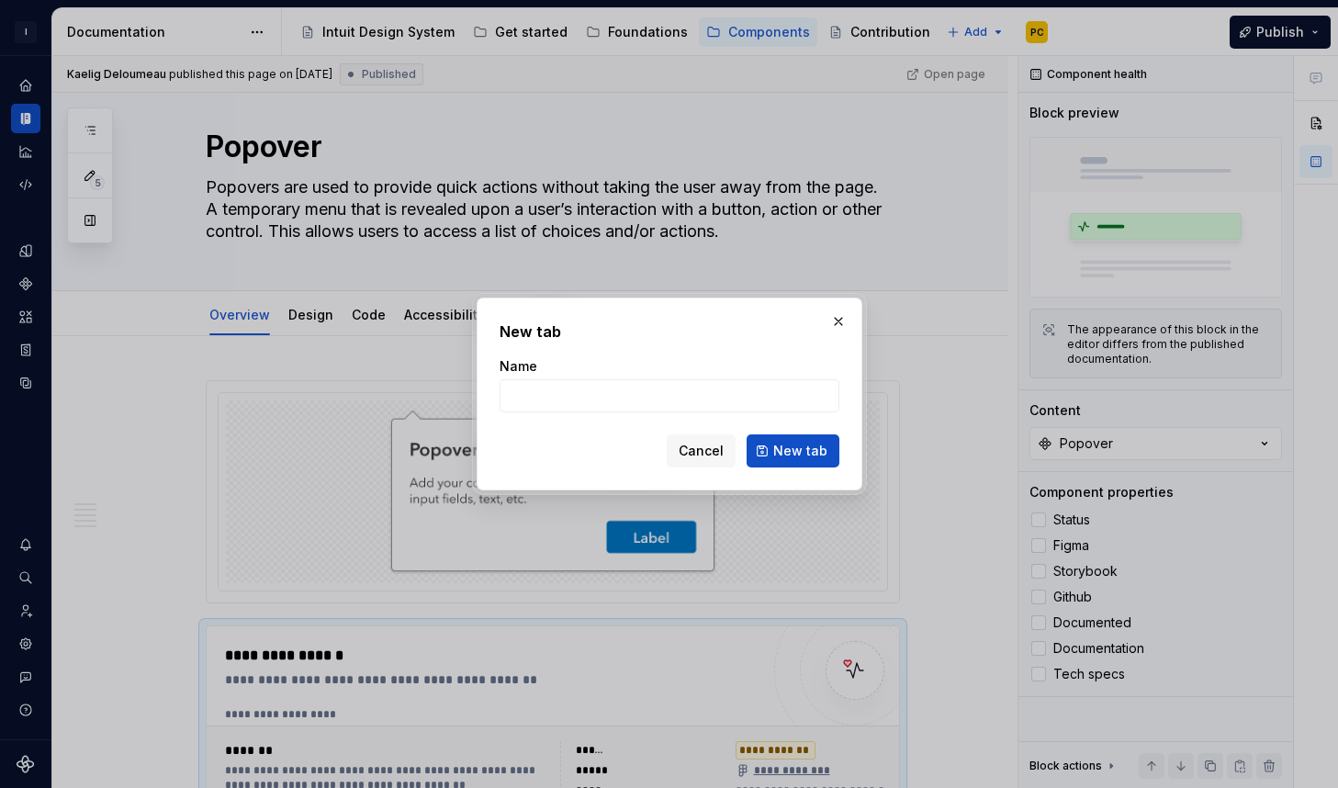
type textarea "*"
click at [562, 396] on input "Name" at bounding box center [670, 395] width 340 height 33
type input "Usage"
click button "New tab" at bounding box center [793, 450] width 93 height 33
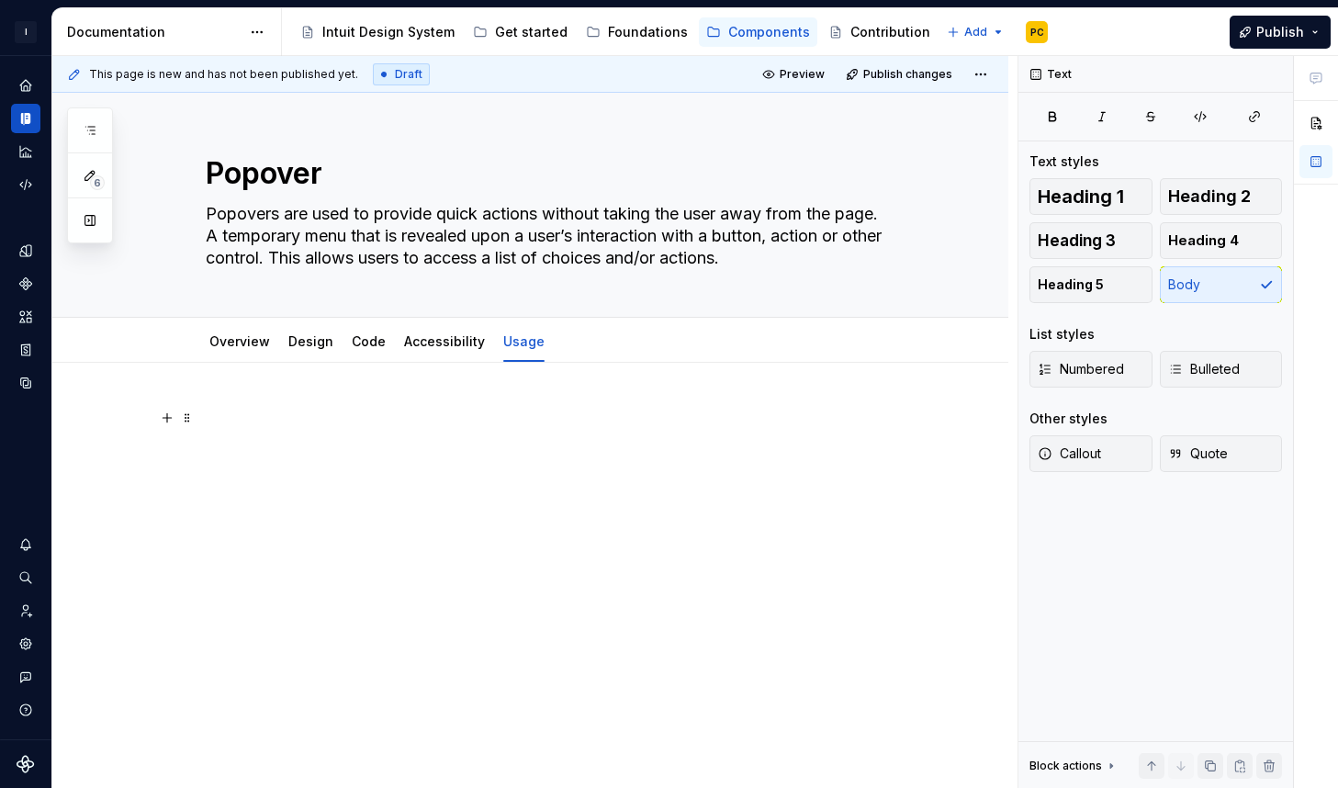
type textarea "*"
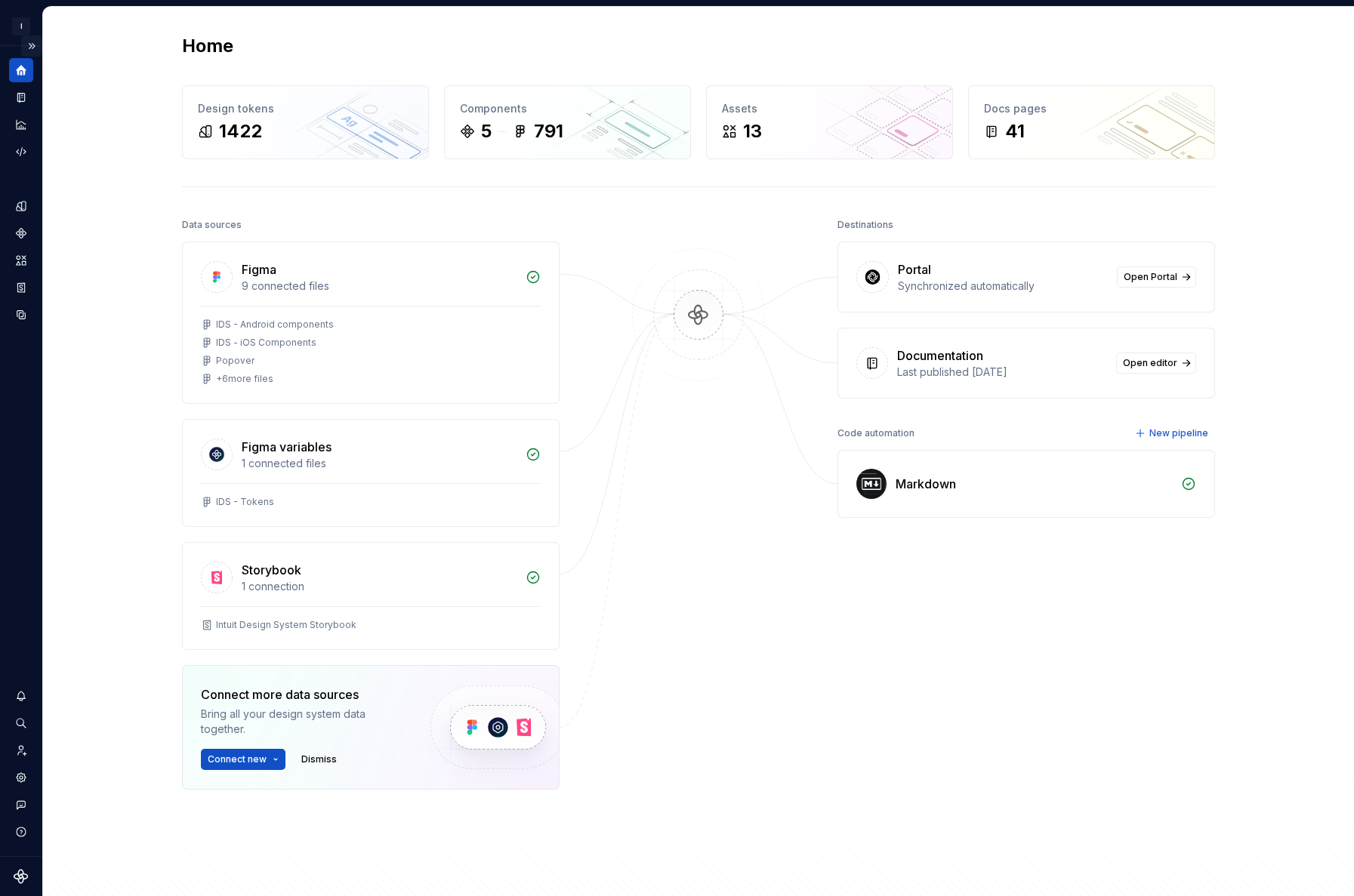
click at [32, 42] on button "Expand sidebar" at bounding box center [32, 46] width 21 height 21
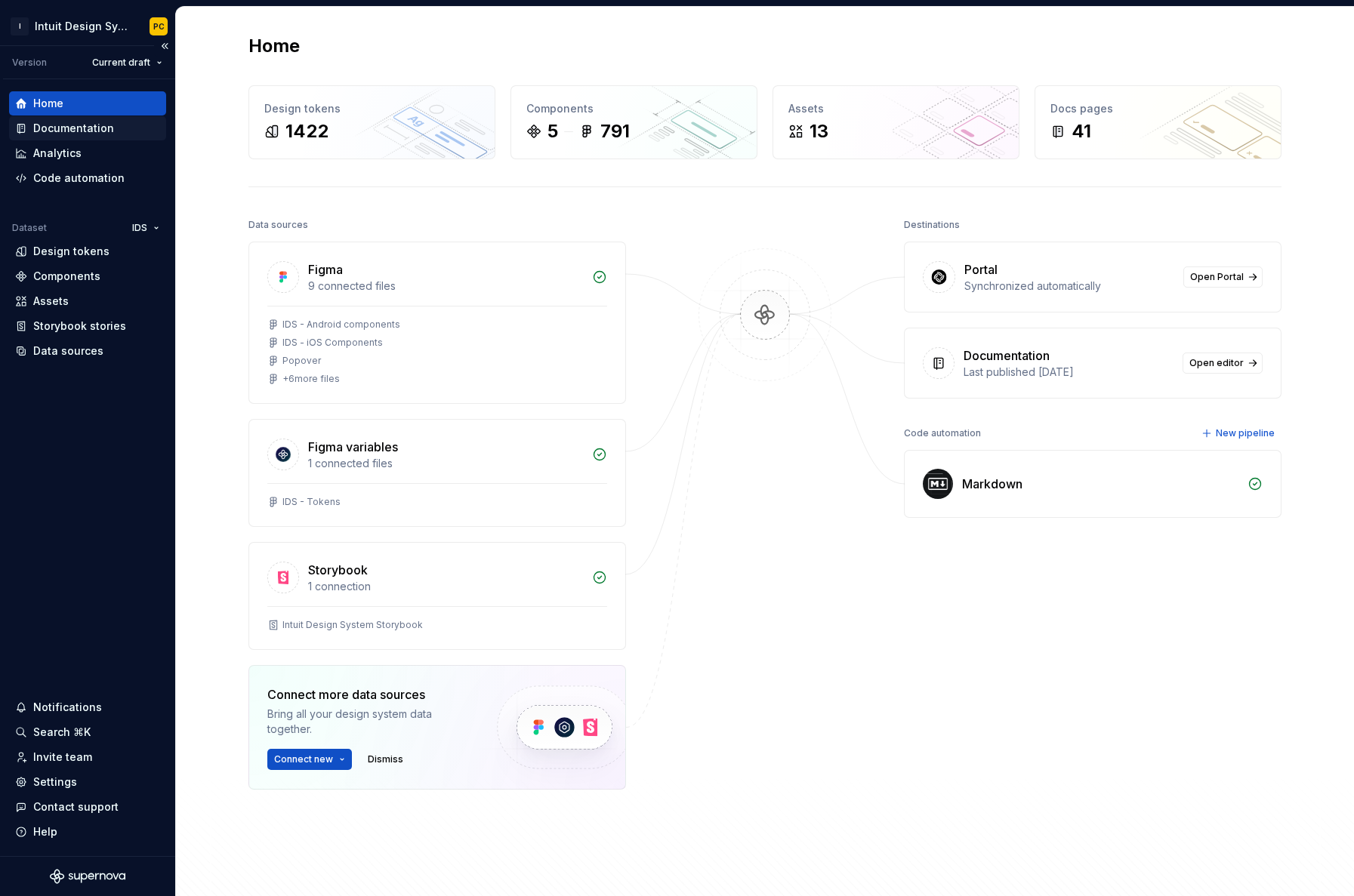
click at [87, 132] on div "Documentation" at bounding box center [73, 128] width 81 height 15
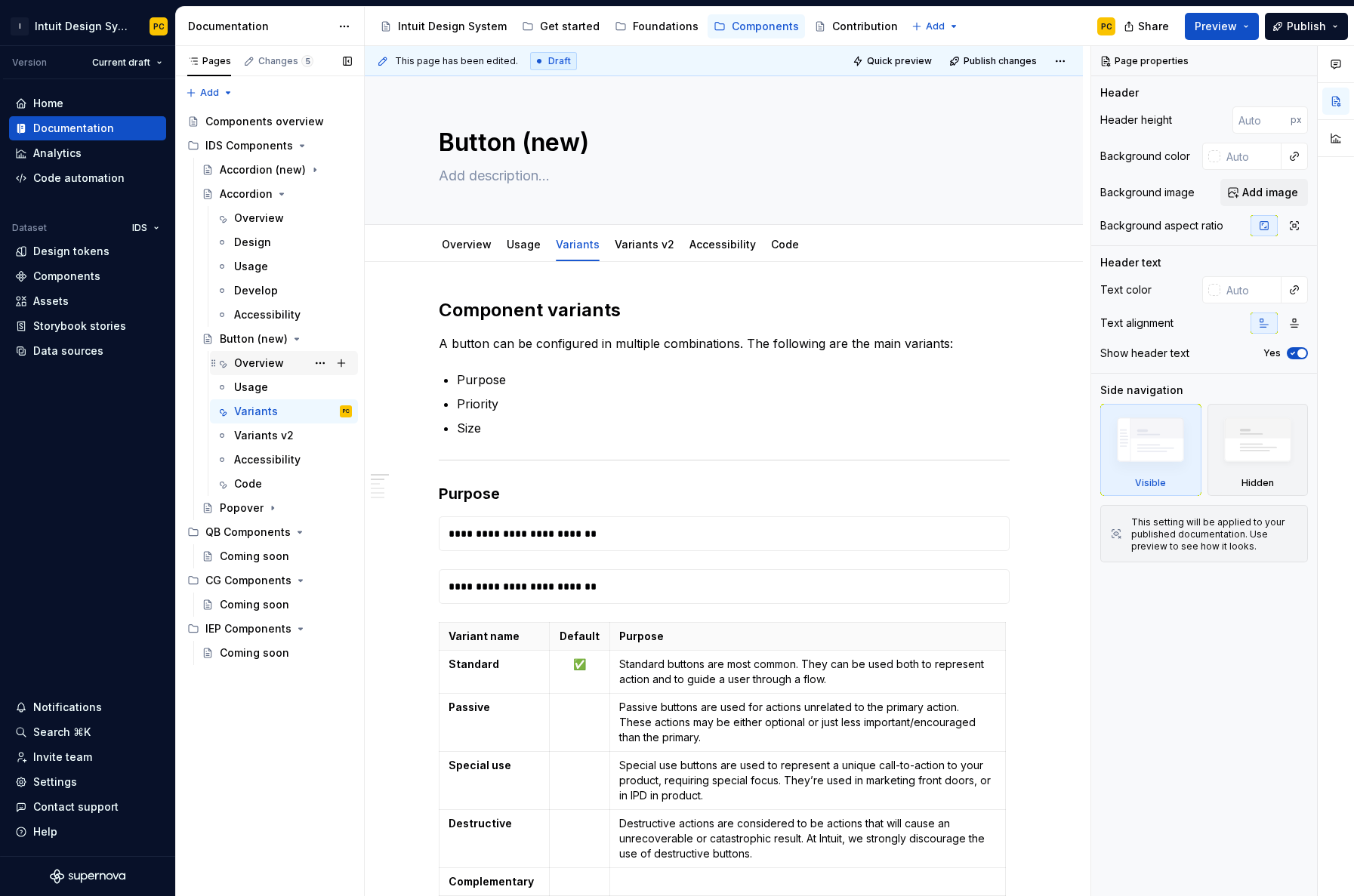
click at [262, 361] on div "Overview" at bounding box center [259, 363] width 50 height 15
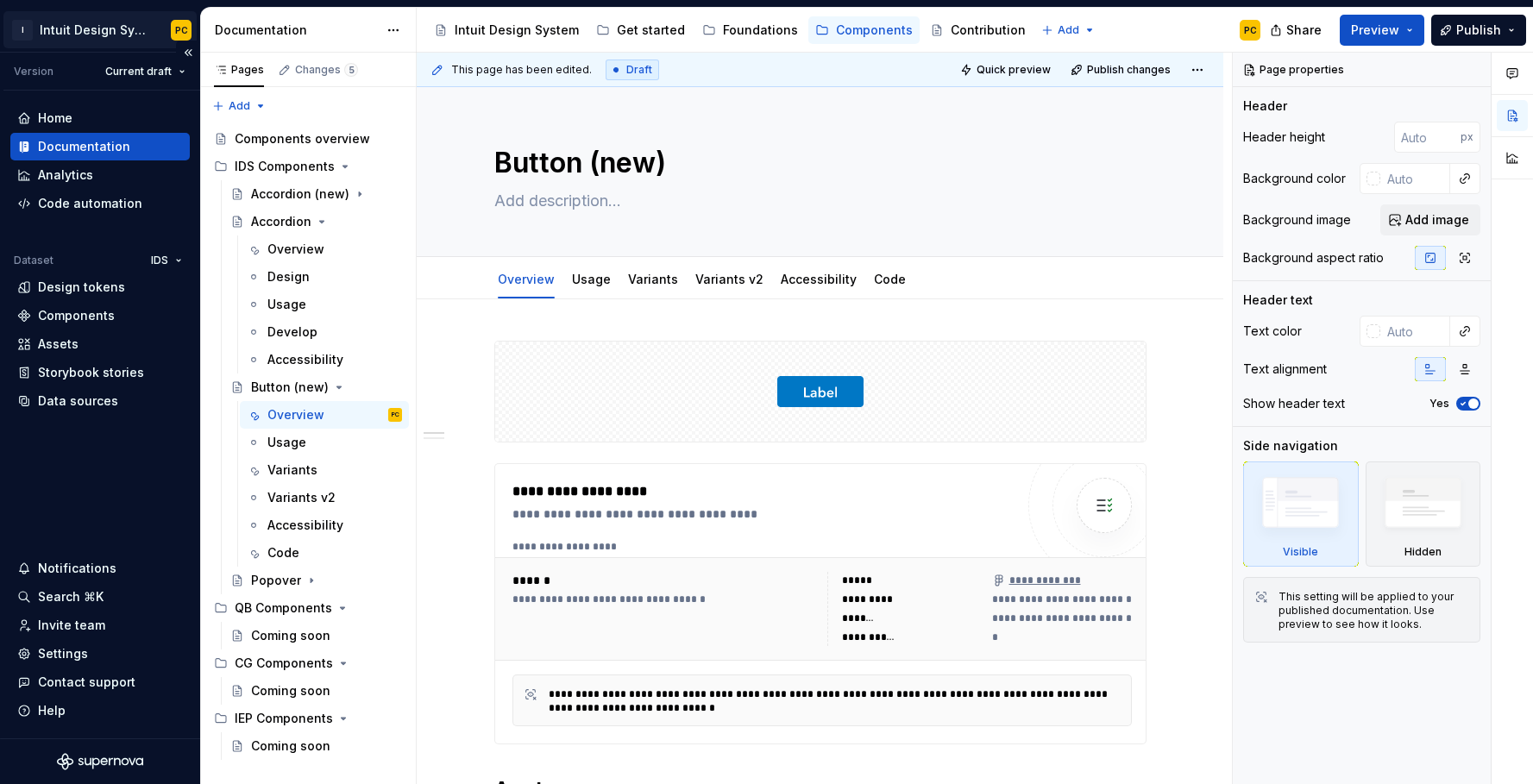
type textarea "*"
click at [512, 280] on link "Overview" at bounding box center [526, 279] width 57 height 15
click at [602, 290] on div "Usage" at bounding box center [592, 279] width 53 height 27
type textarea "*"
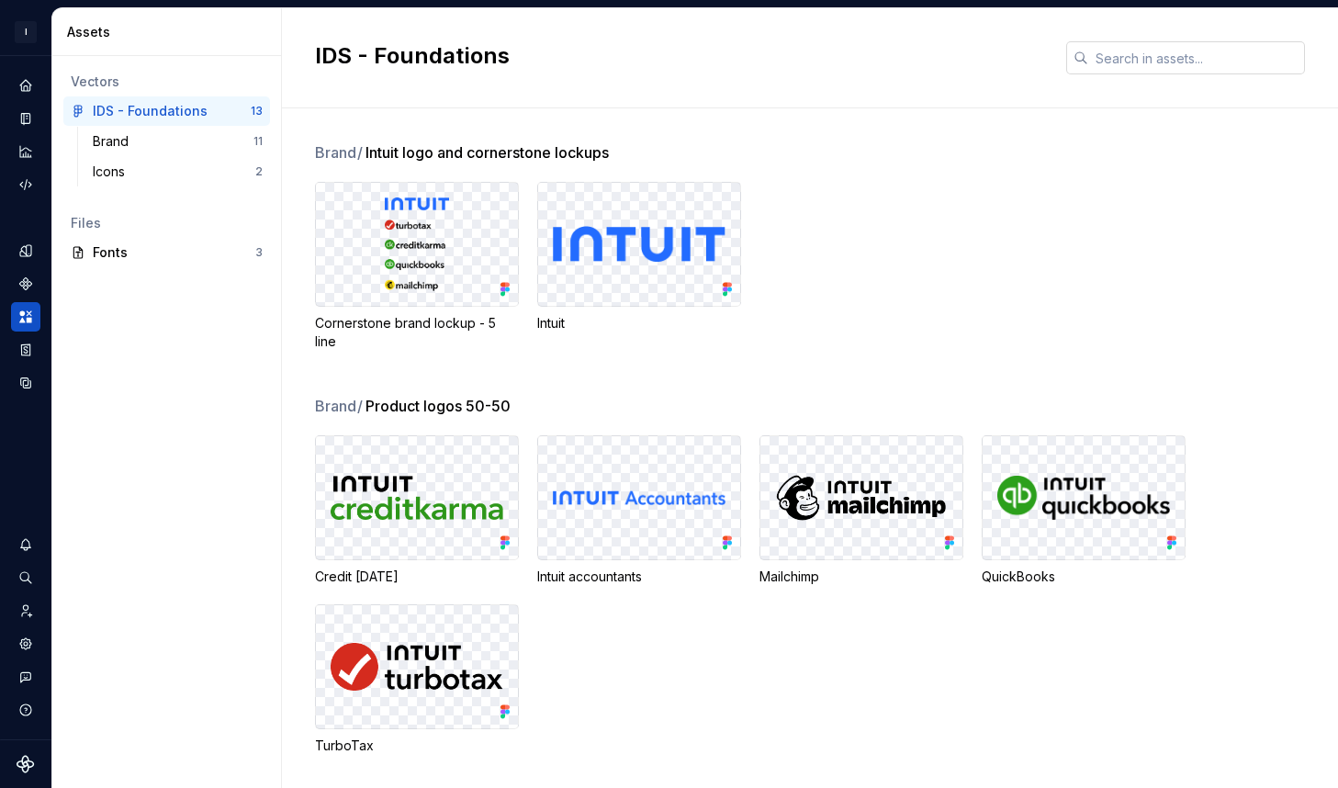
click at [1127, 68] on input "text" at bounding box center [1196, 57] width 217 height 33
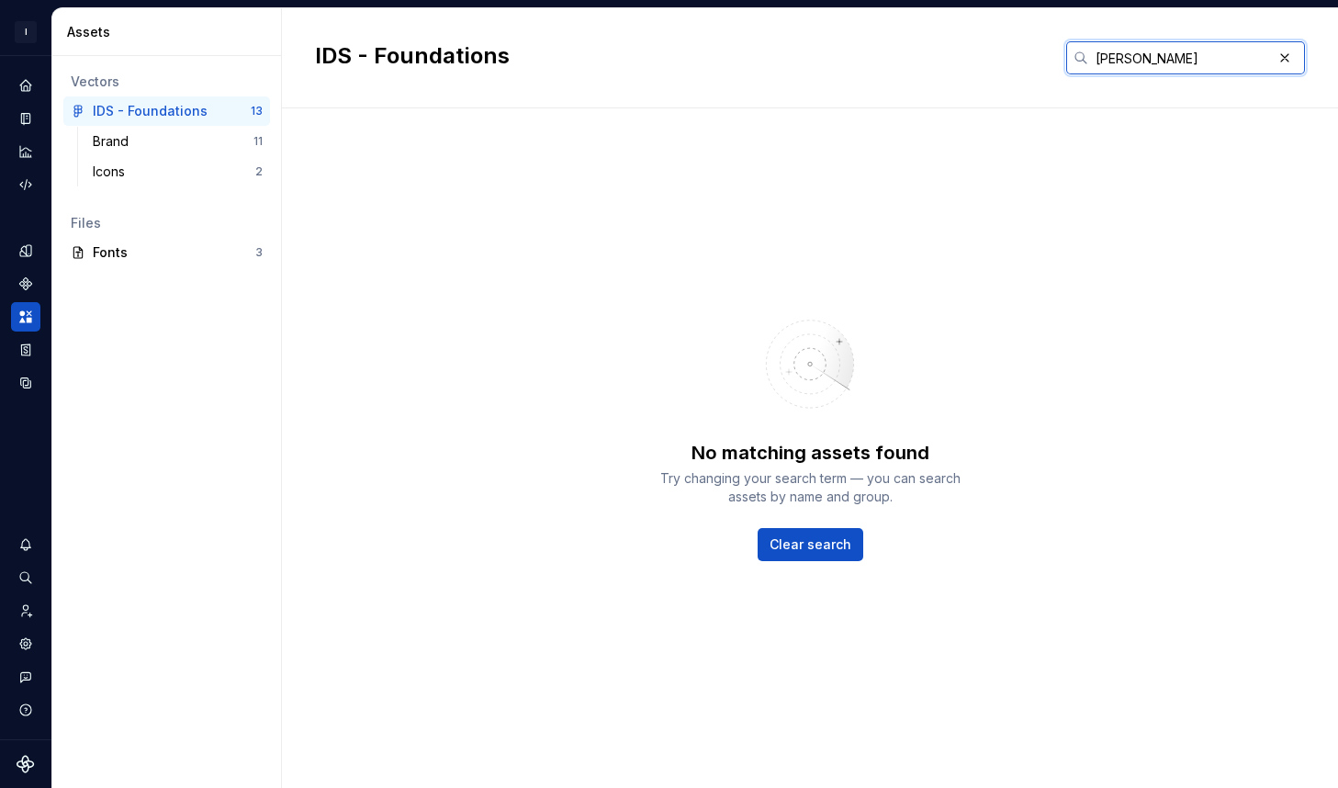
type input "popover"
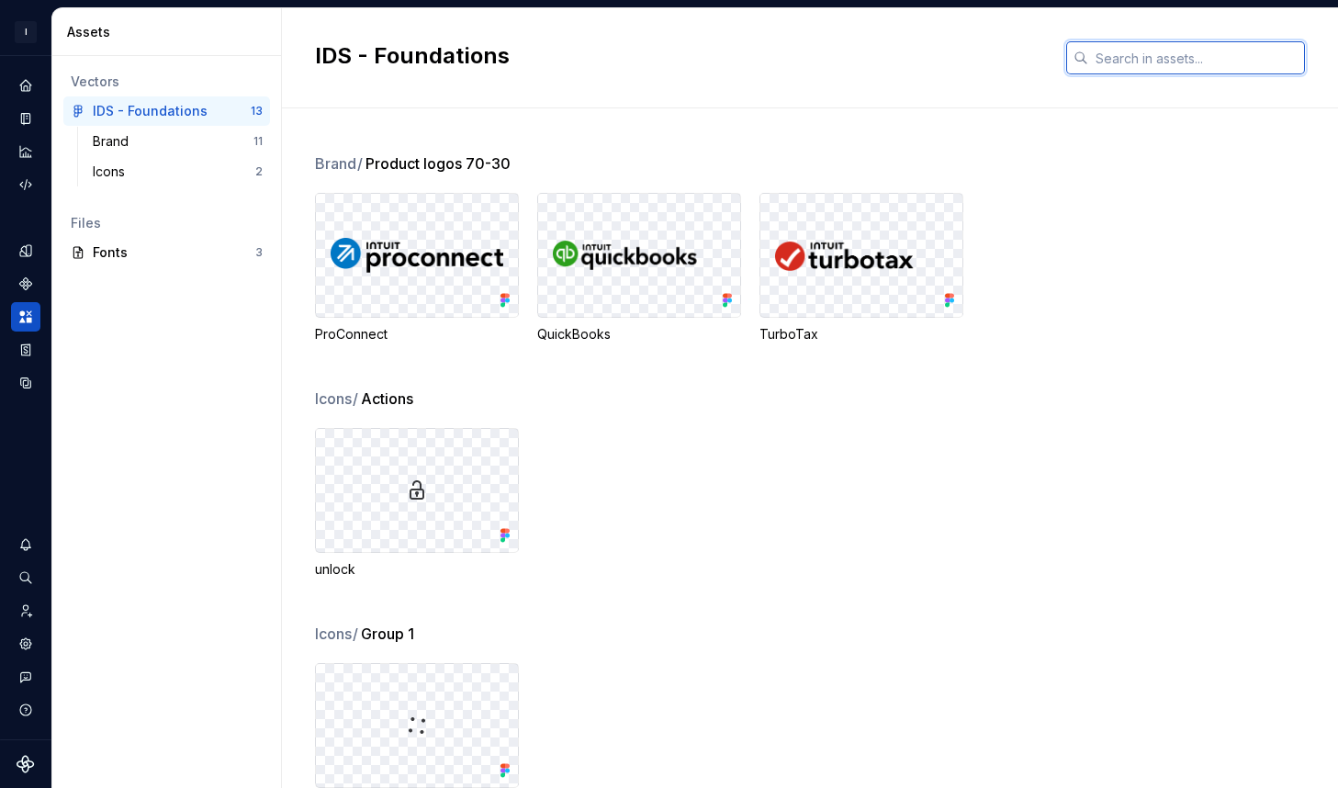
scroll to position [918, 0]
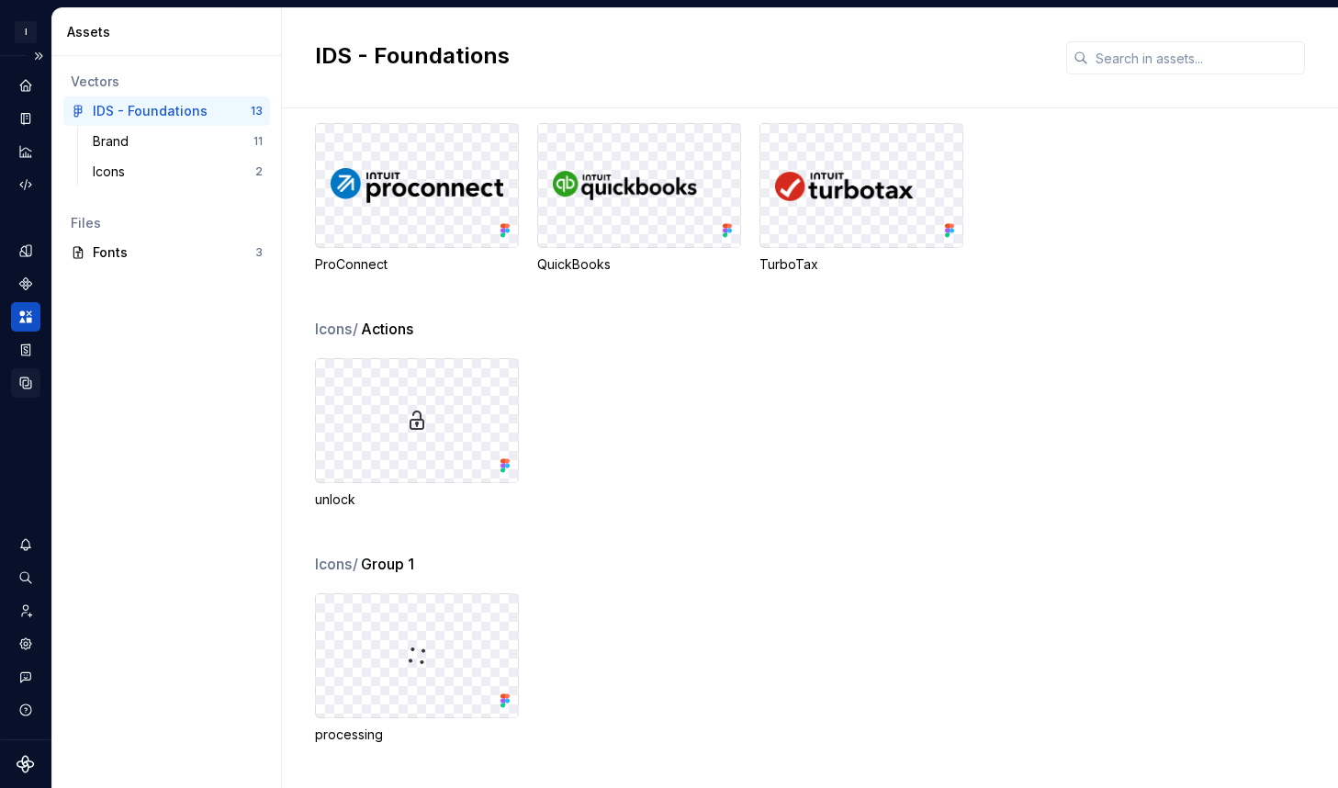
click at [23, 380] on icon "Data sources" at bounding box center [25, 382] width 11 height 11
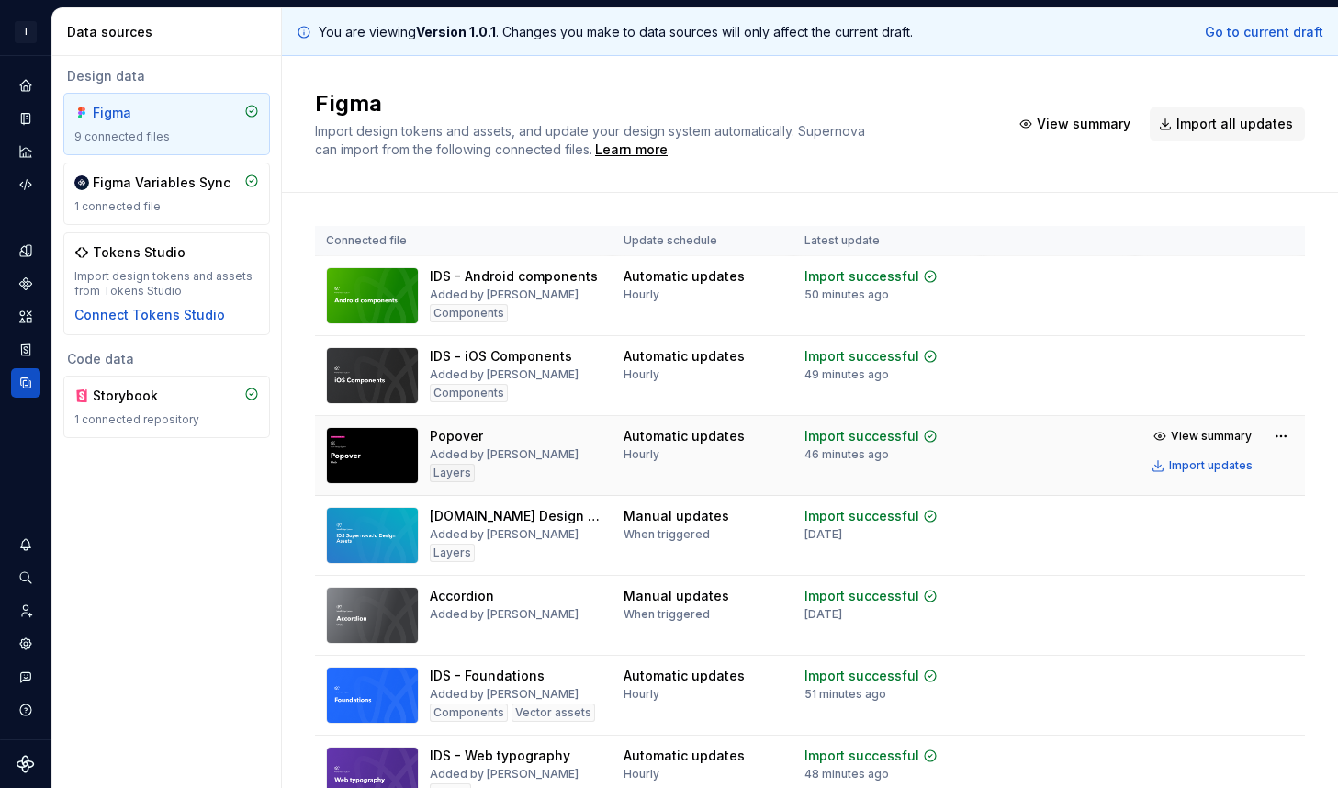
scroll to position [48, 0]
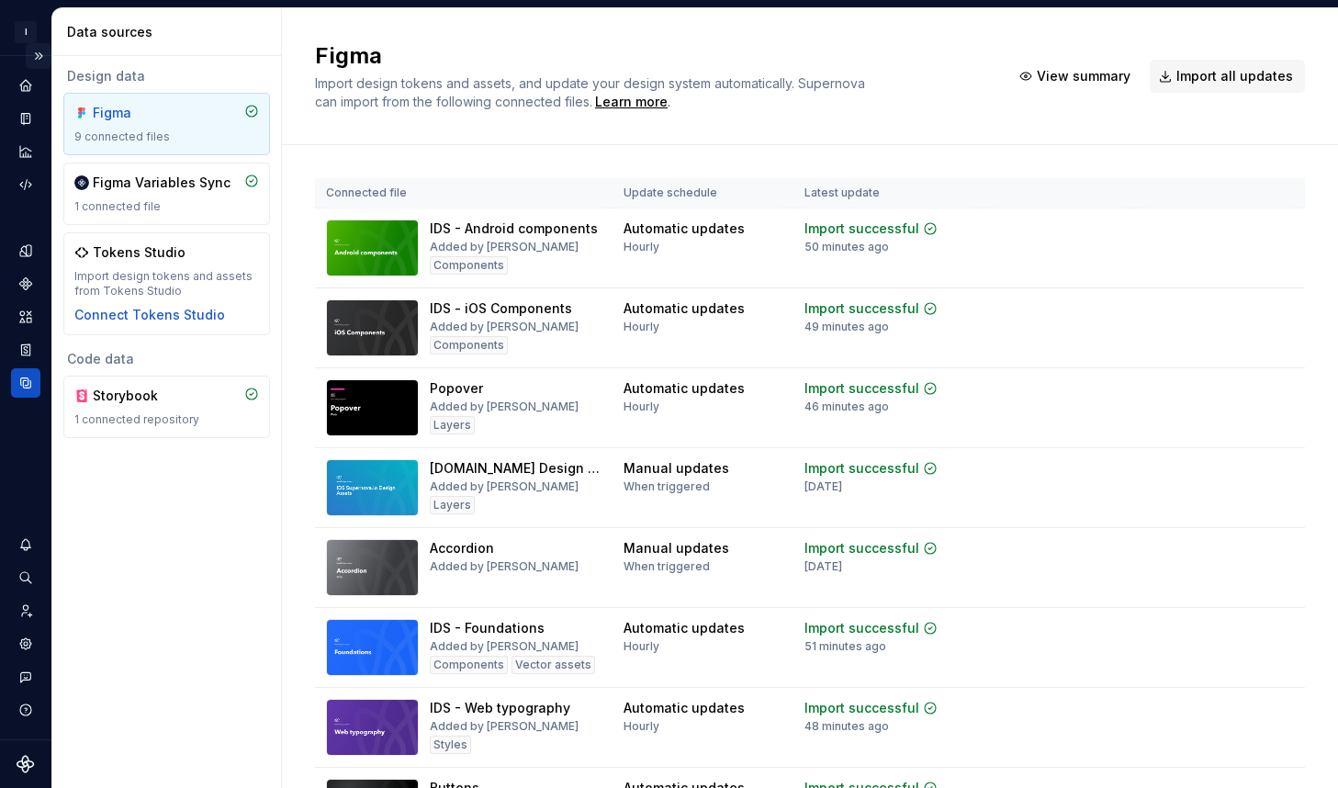
click at [40, 55] on button "Expand sidebar" at bounding box center [39, 56] width 26 height 26
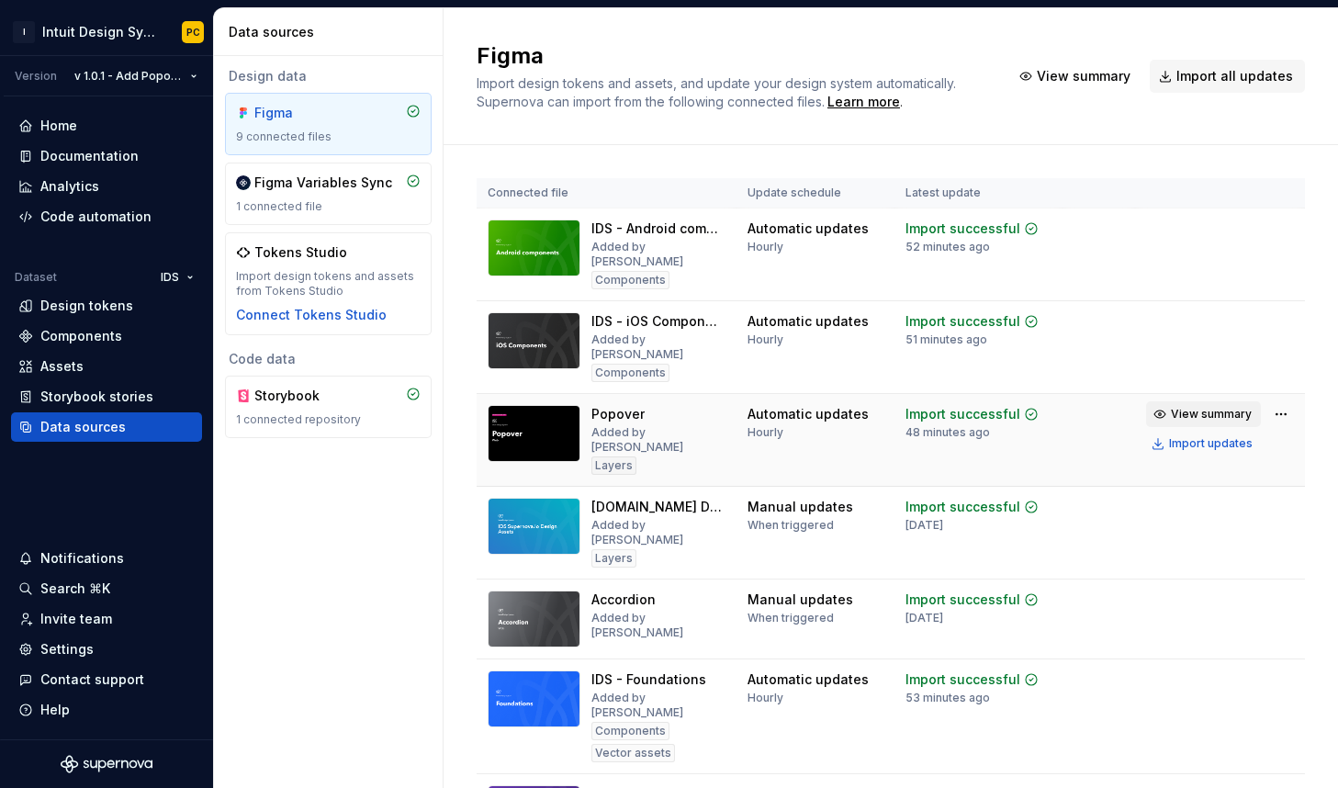
click at [1171, 411] on span "View summary" at bounding box center [1211, 414] width 81 height 15
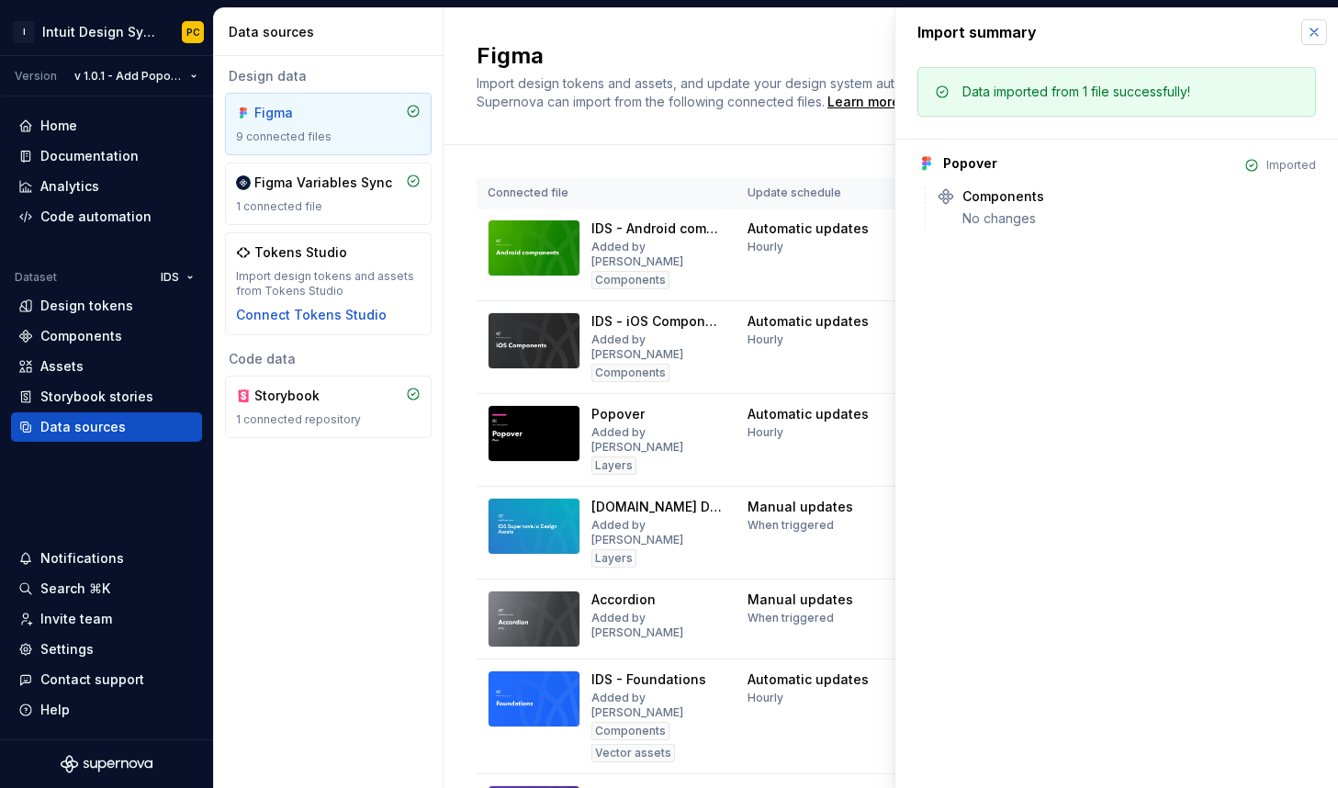
click at [1319, 28] on button "button" at bounding box center [1314, 32] width 26 height 26
